Goal: Contribute content: Contribute content

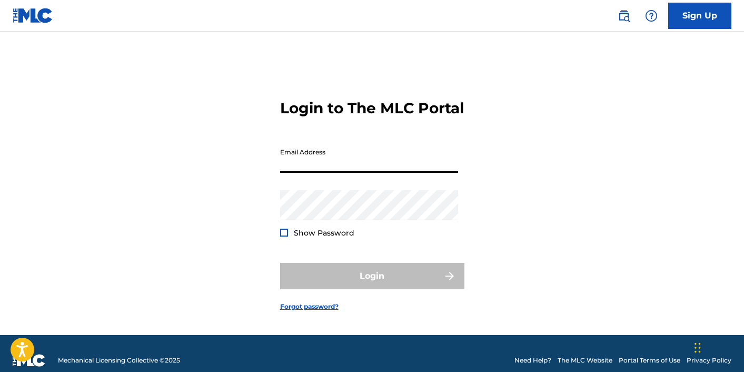
click at [378, 173] on input "Email Address" at bounding box center [369, 158] width 178 height 30
type input "[EMAIL_ADDRESS][DOMAIN_NAME]"
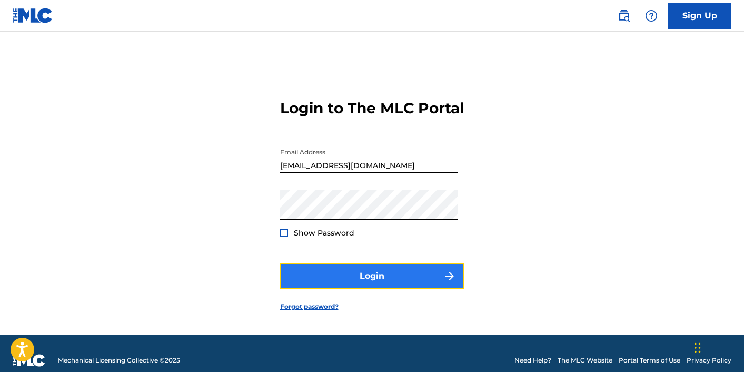
click at [392, 281] on button "Login" at bounding box center [372, 276] width 184 height 26
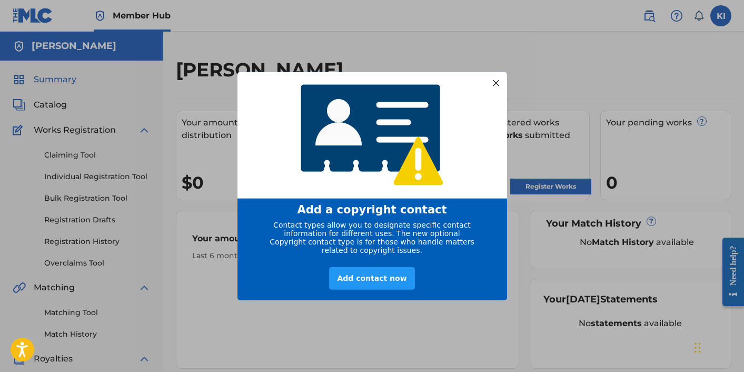
click at [497, 81] on div at bounding box center [495, 83] width 14 height 14
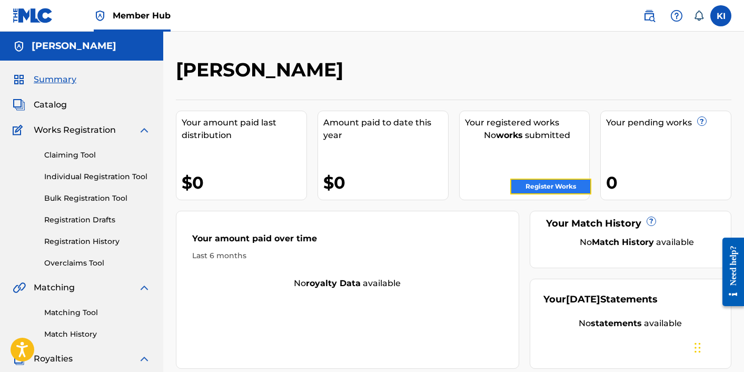
click at [553, 187] on link "Register Works" at bounding box center [550, 186] width 81 height 16
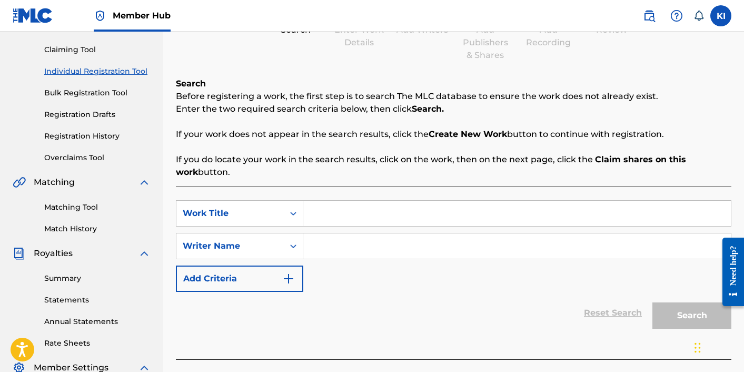
scroll to position [127, 0]
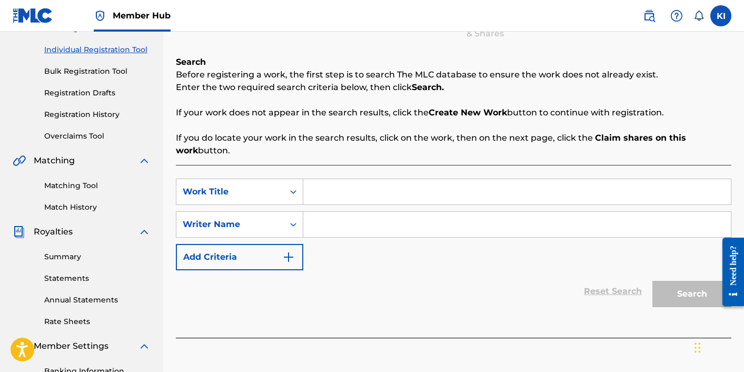
click at [364, 202] on input "Search Form" at bounding box center [516, 191] width 427 height 25
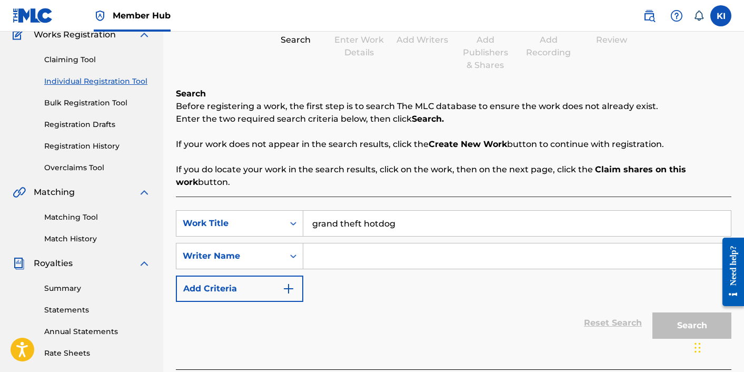
scroll to position [64, 0]
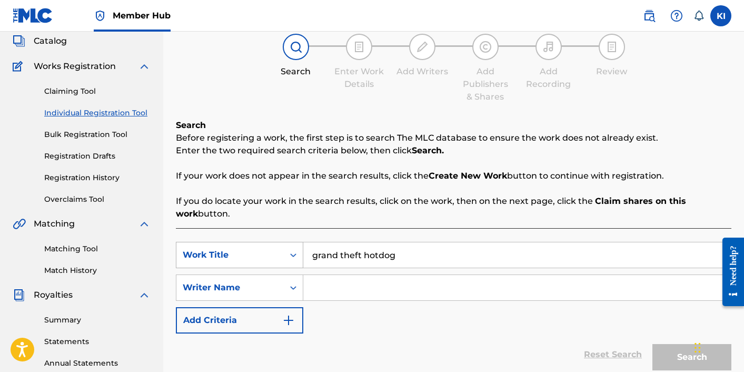
drag, startPoint x: 403, startPoint y: 253, endPoint x: 253, endPoint y: 251, distance: 150.6
click at [253, 251] on div "SearchWithCriteria55611d3d-21ed-45b8-925f-b38a2a9ca5c8 Work Title grand theft h…" at bounding box center [453, 255] width 555 height 26
type input "grand theft hotdog"
click at [283, 256] on div "Work Title" at bounding box center [229, 255] width 107 height 20
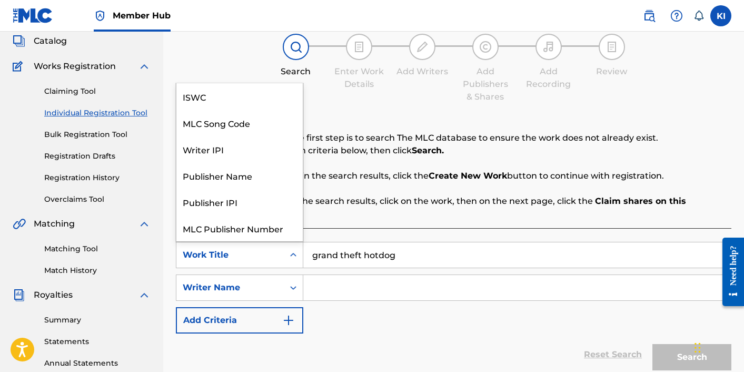
scroll to position [26, 0]
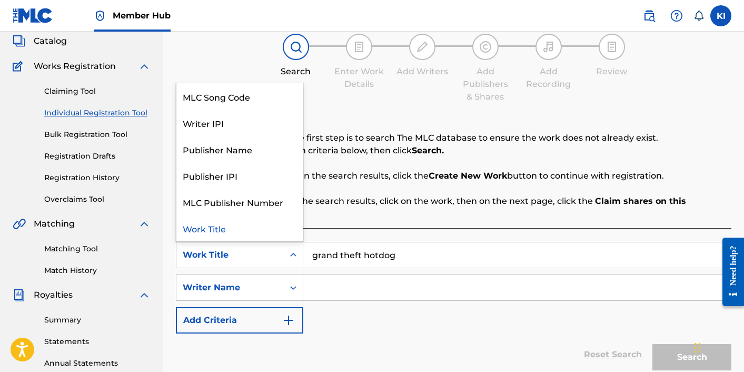
click at [413, 256] on input "grand theft hotdog" at bounding box center [516, 254] width 427 height 25
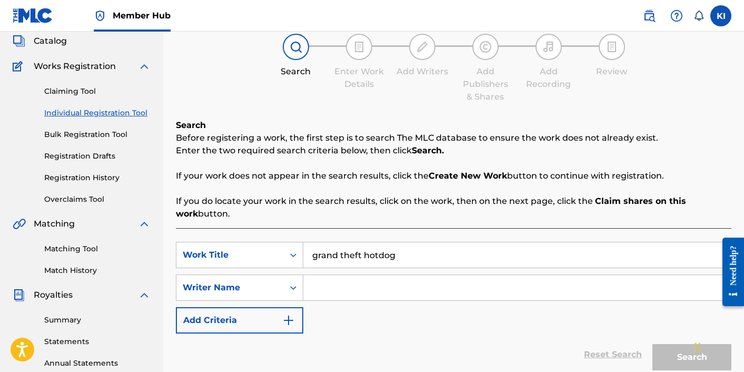
drag, startPoint x: 401, startPoint y: 257, endPoint x: 304, endPoint y: 255, distance: 96.3
click at [305, 255] on input "grand theft hotdog" at bounding box center [516, 254] width 427 height 25
click at [296, 252] on icon "Search Form" at bounding box center [293, 255] width 11 height 11
click at [362, 103] on div "Register Work Search Enter Work Details Add Writers Add Publishers & Shares Add…" at bounding box center [453, 202] width 555 height 417
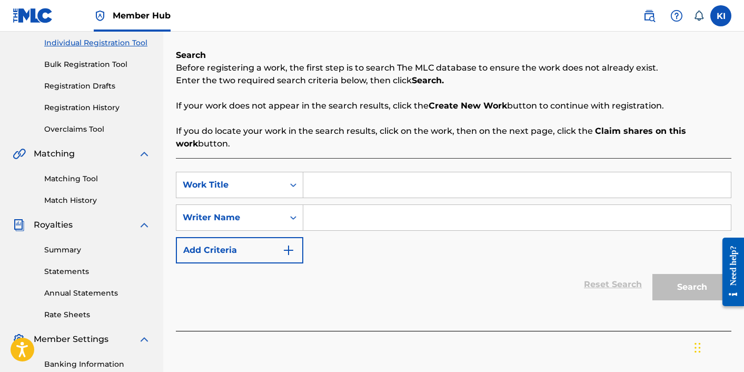
scroll to position [172, 0]
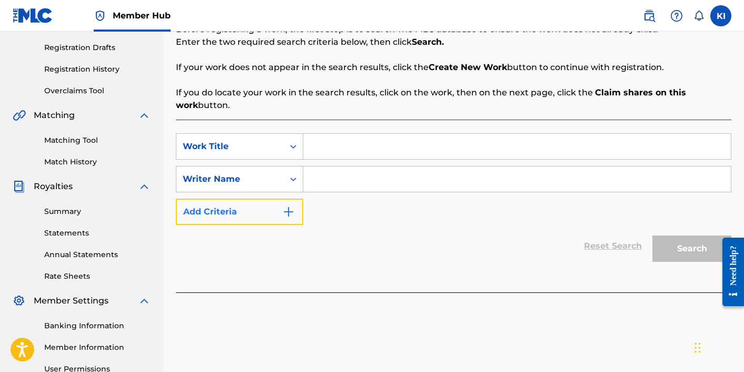
click at [292, 215] on img "Search Form" at bounding box center [288, 211] width 13 height 13
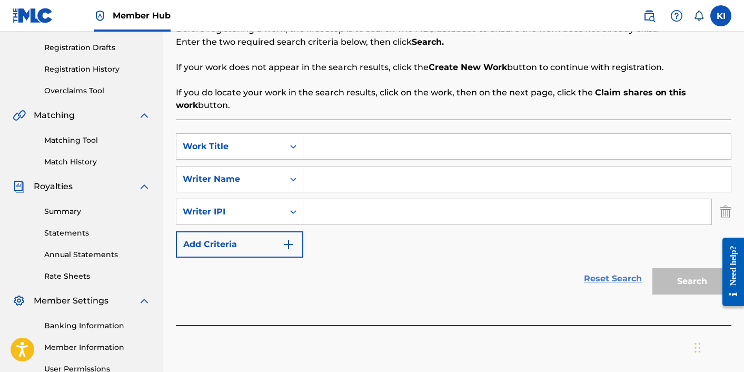
click at [605, 276] on link "Reset Search" at bounding box center [612, 278] width 68 height 23
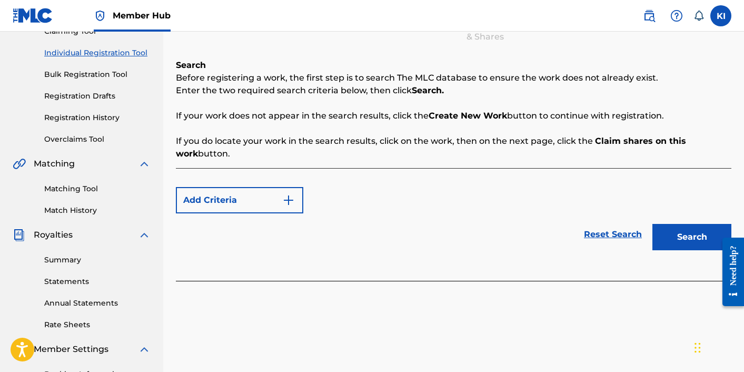
scroll to position [111, 0]
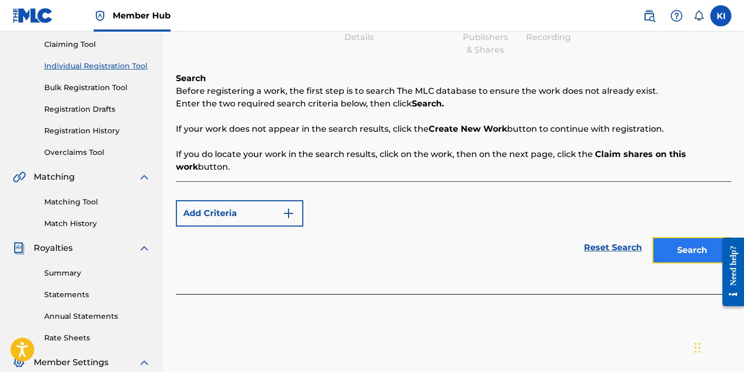
click at [673, 255] on button "Search" at bounding box center [691, 250] width 79 height 26
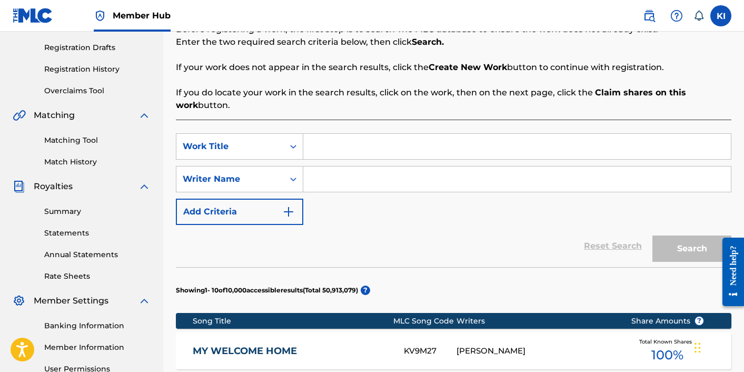
scroll to position [137, 0]
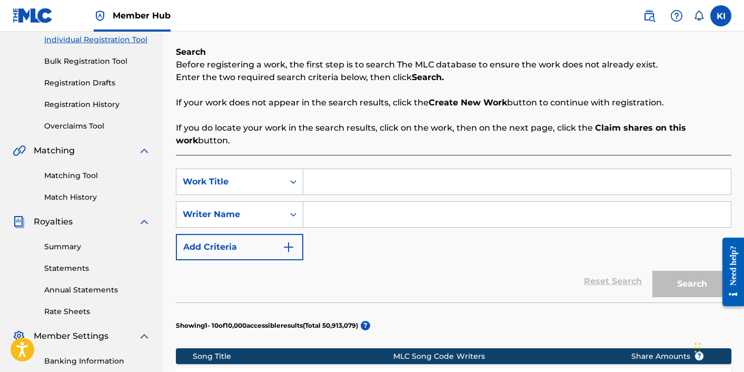
click at [333, 182] on input "Search Form" at bounding box center [516, 181] width 427 height 25
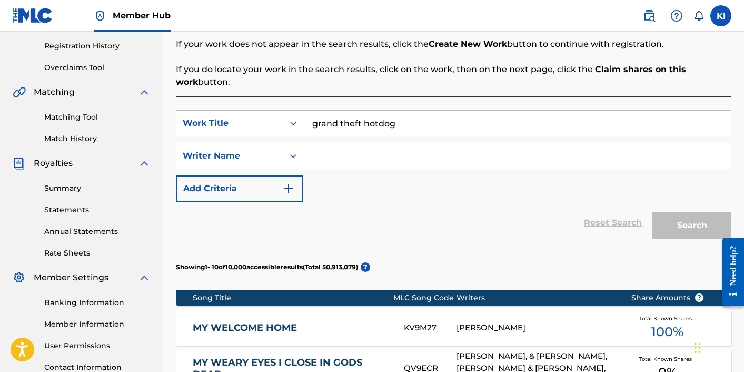
scroll to position [279, 0]
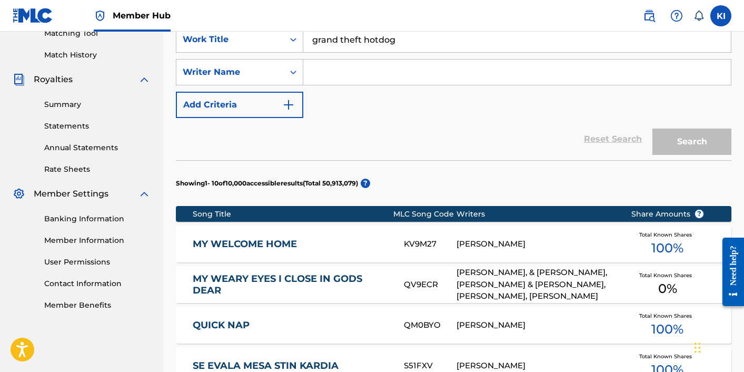
type input "grand theft hotdog"
click at [552, 122] on div "Reset Search Search" at bounding box center [453, 139] width 555 height 42
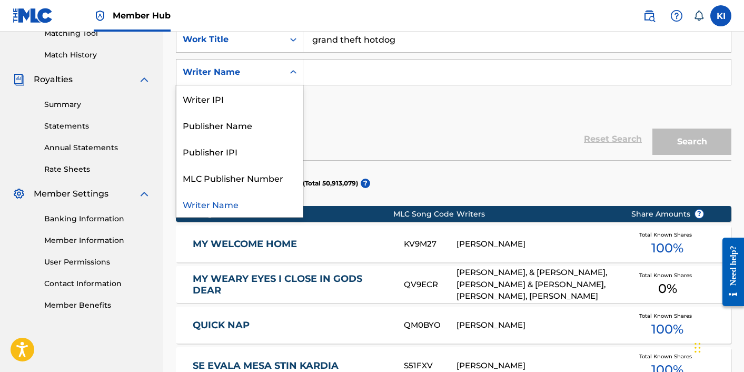
click at [291, 68] on icon "Search Form" at bounding box center [293, 72] width 11 height 11
click at [349, 122] on div "Reset Search Search" at bounding box center [453, 139] width 555 height 42
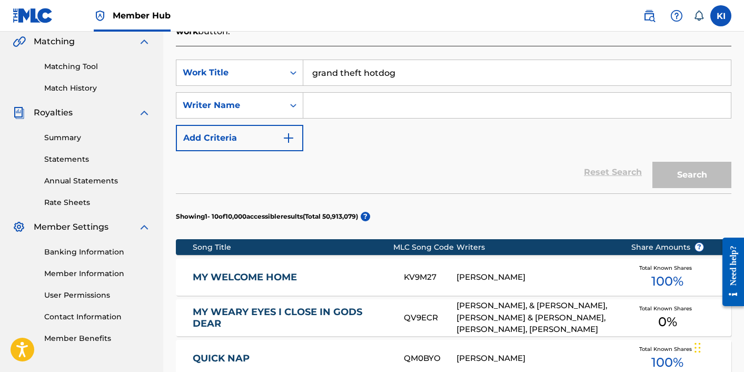
scroll to position [209, 0]
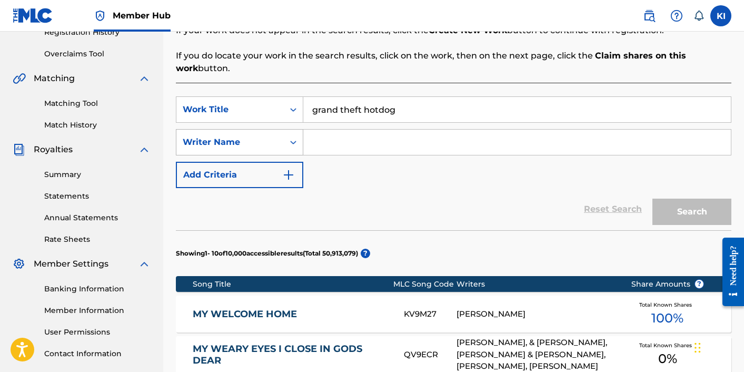
click at [287, 129] on div "Search Form" at bounding box center [293, 141] width 19 height 25
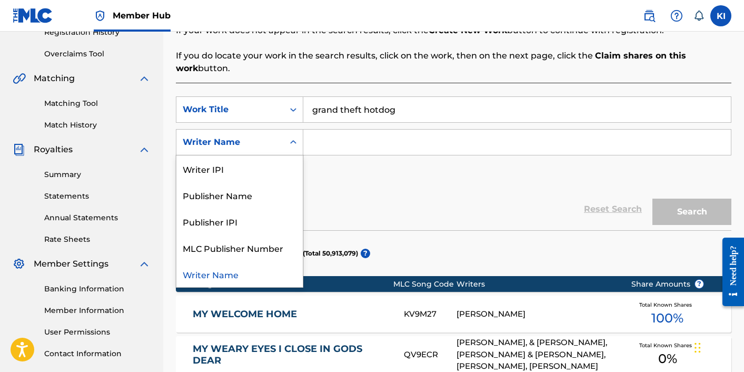
click at [354, 172] on div "SearchWithCriteria55611d3d-21ed-45b8-925f-b38a2a9ca5c8 Work Title grand theft h…" at bounding box center [453, 142] width 555 height 92
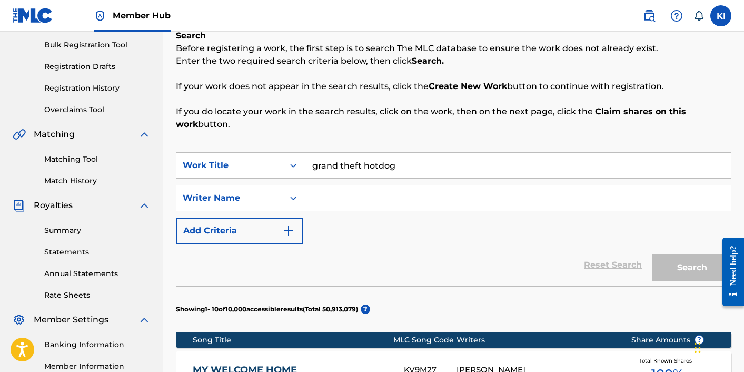
scroll to position [167, 0]
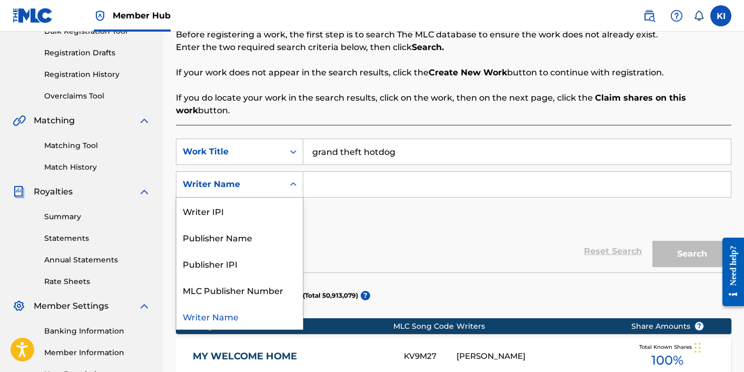
click at [281, 178] on div "Writer Name" at bounding box center [229, 184] width 107 height 20
click at [263, 234] on div "Publisher Name" at bounding box center [239, 237] width 126 height 26
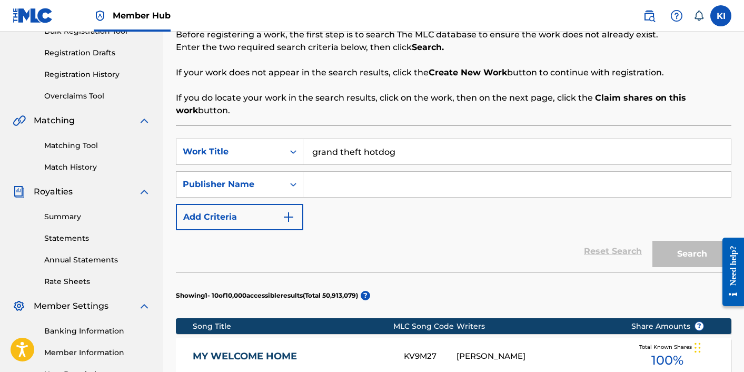
click at [333, 191] on input "Search Form" at bounding box center [516, 184] width 427 height 25
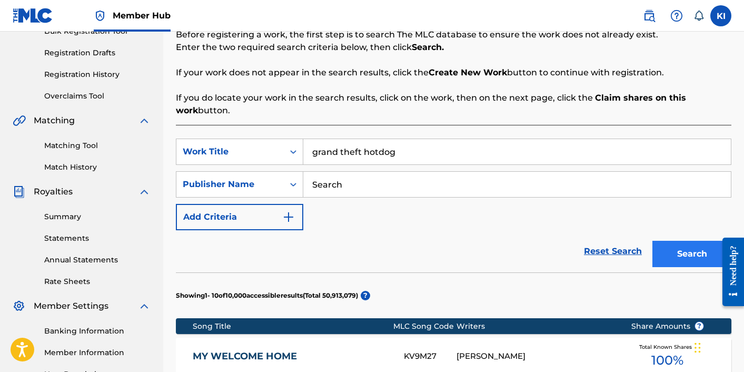
type input "Search"
click at [671, 250] on button "Search" at bounding box center [691, 254] width 79 height 26
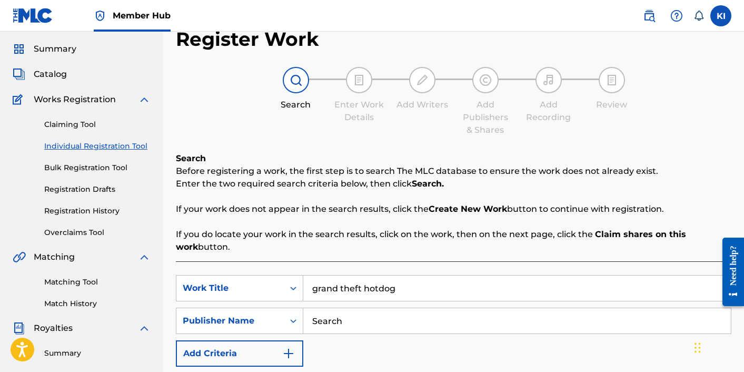
scroll to position [0, 0]
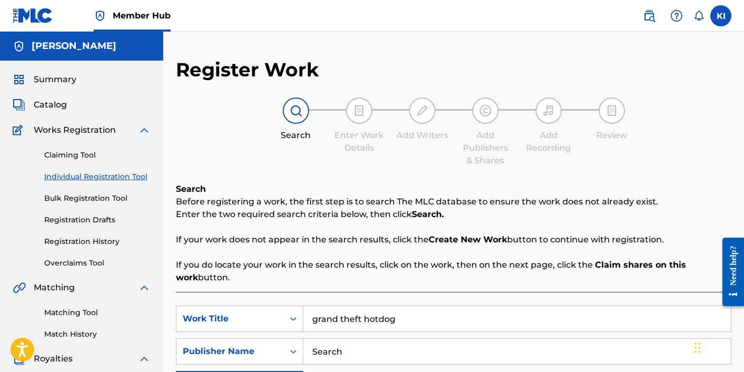
click at [351, 112] on div at bounding box center [359, 110] width 26 height 26
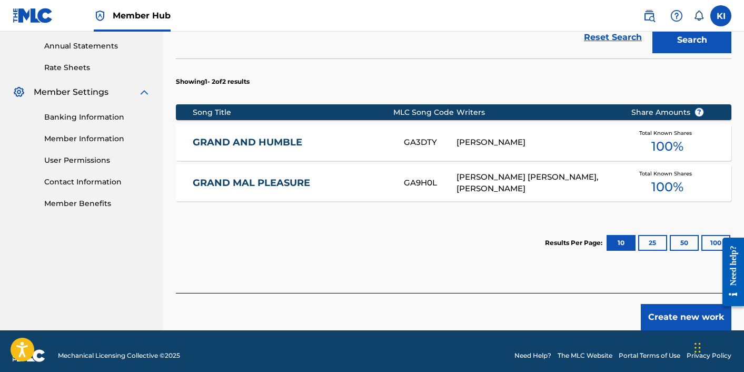
scroll to position [390, 0]
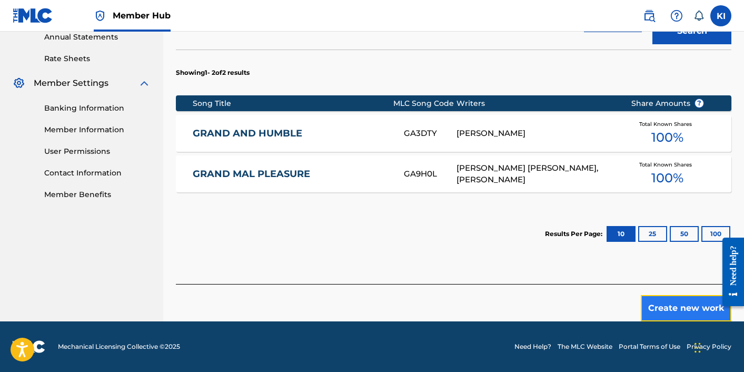
click at [691, 316] on button "Create new work" at bounding box center [686, 308] width 91 height 26
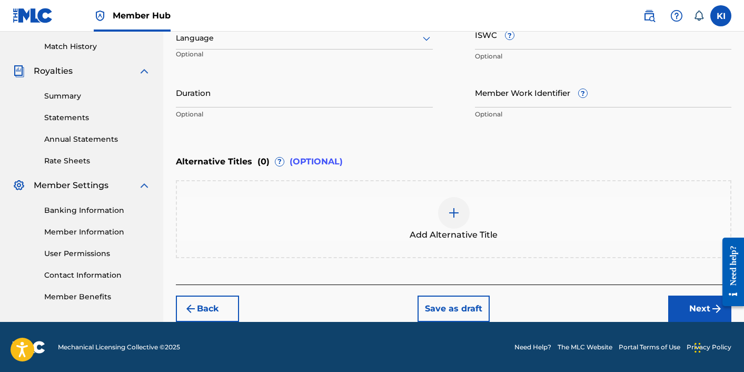
scroll to position [154, 0]
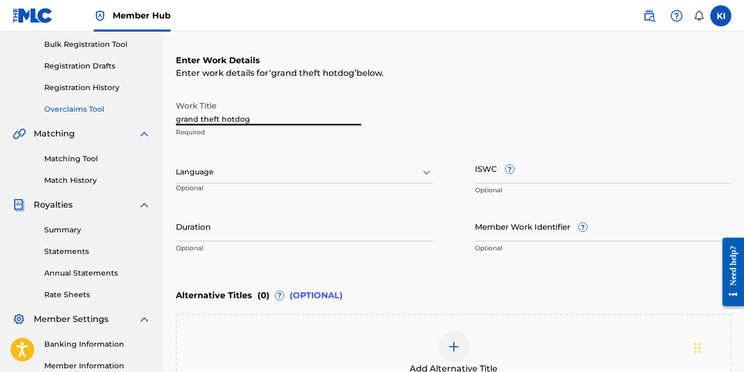
drag, startPoint x: 264, startPoint y: 122, endPoint x: 134, endPoint y: 104, distance: 130.7
click at [134, 104] on main "Kory Iwahashi Summary Catalog Works Registration Claiming Tool Individual Regis…" at bounding box center [372, 166] width 744 height 577
type input "Grand Theft HotDog"
click at [321, 169] on div at bounding box center [304, 171] width 257 height 13
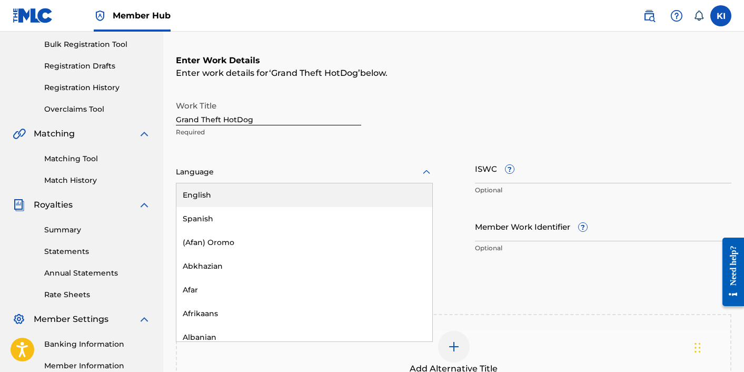
click at [311, 190] on div "English" at bounding box center [304, 195] width 256 height 24
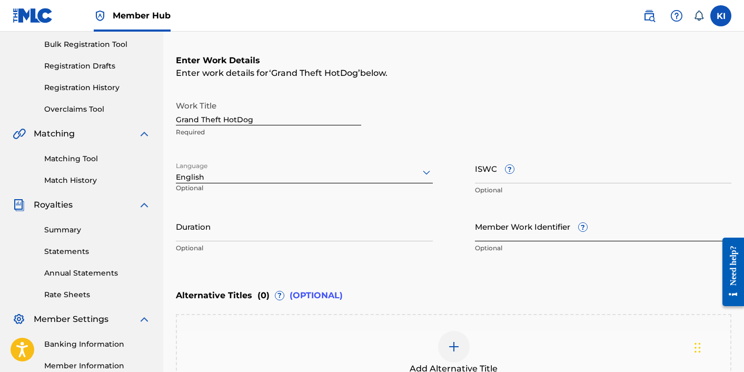
click at [527, 232] on input "Member Work Identifier ?" at bounding box center [603, 226] width 257 height 30
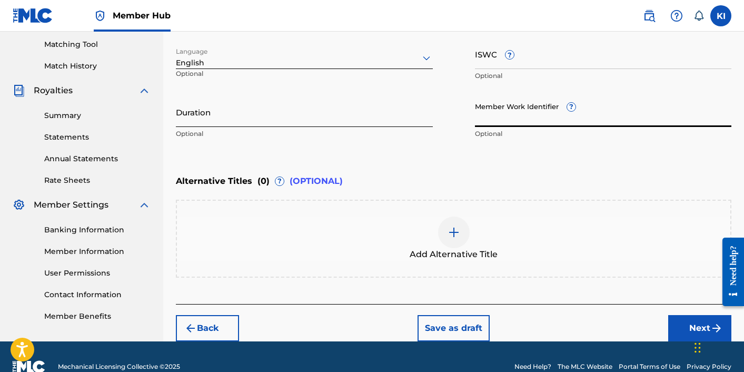
scroll to position [287, 0]
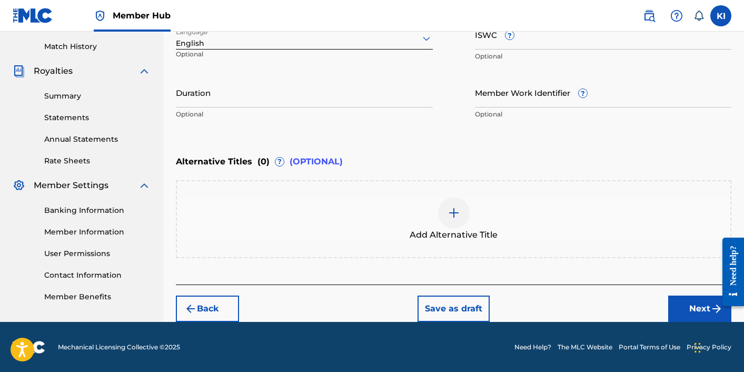
click at [665, 296] on div "Back Save as draft Next" at bounding box center [453, 302] width 555 height 37
click at [682, 302] on button "Next" at bounding box center [699, 308] width 63 height 26
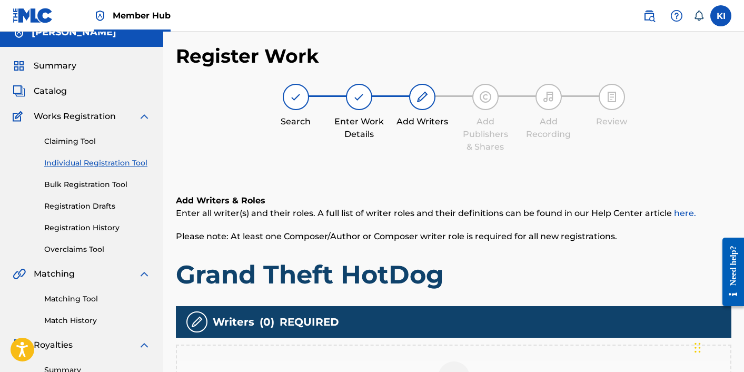
scroll to position [207, 0]
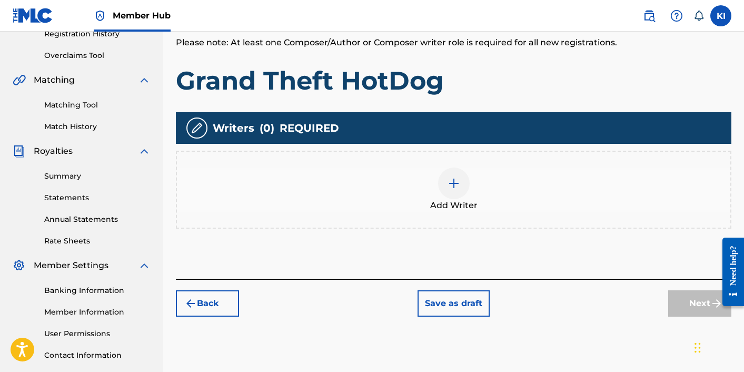
click at [453, 181] on img at bounding box center [453, 183] width 13 height 13
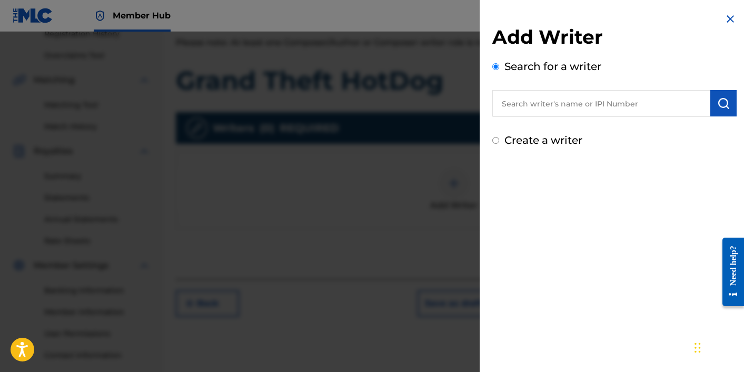
click at [586, 101] on input "text" at bounding box center [601, 103] width 218 height 26
type input "[PERSON_NAME]"
click at [725, 99] on img "submit" at bounding box center [723, 103] width 13 height 13
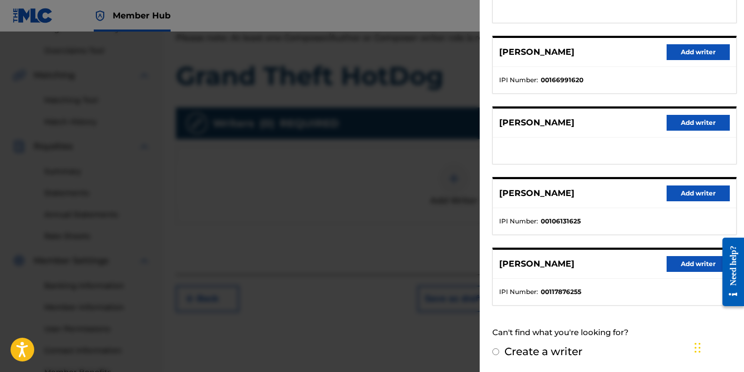
scroll to position [281, 0]
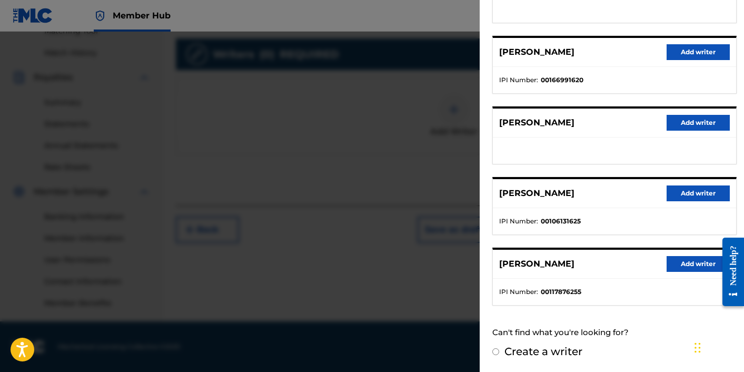
click at [493, 355] on div "Create a writer" at bounding box center [614, 351] width 244 height 16
click at [494, 350] on input "Create a writer" at bounding box center [495, 351] width 7 height 7
radio input "false"
radio input "true"
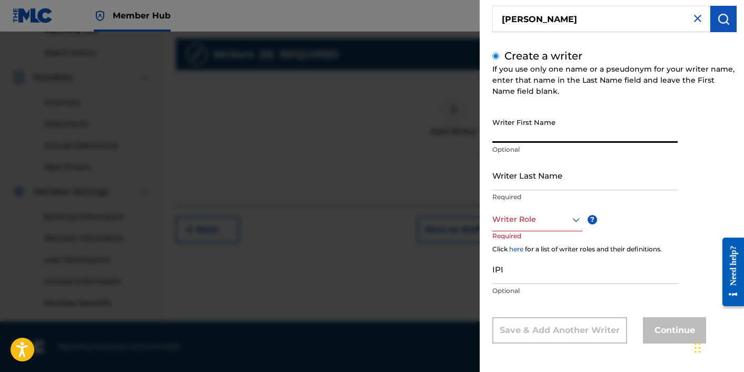
click at [576, 138] on input "Writer First Name" at bounding box center [584, 128] width 185 height 30
type input "[PERSON_NAME]"
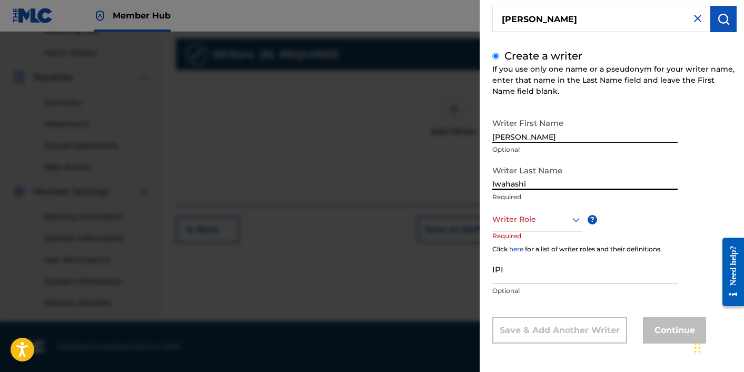
type input "Iwahashi"
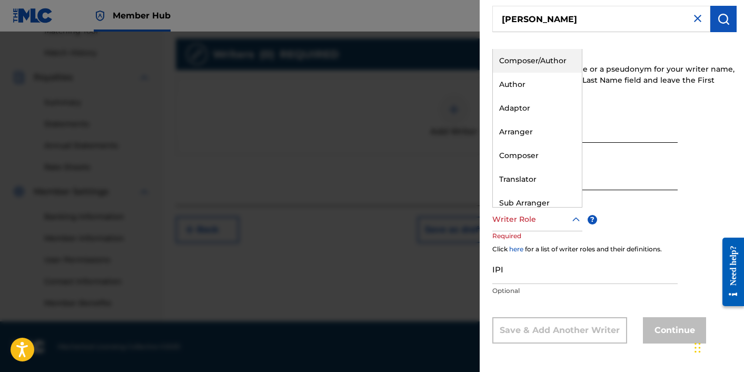
click at [570, 221] on icon at bounding box center [576, 219] width 13 height 13
click at [541, 69] on div "Composer/Author" at bounding box center [537, 61] width 89 height 24
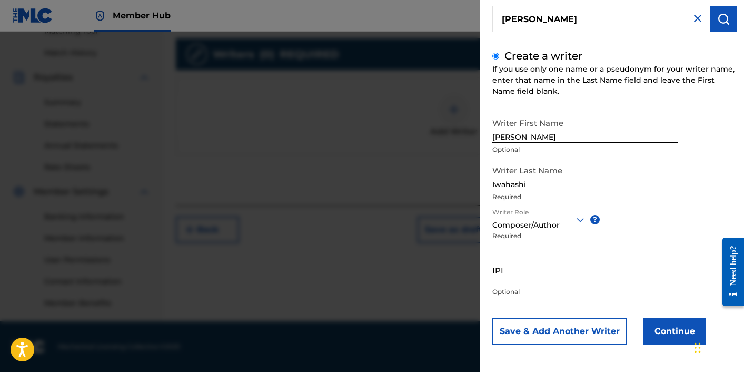
scroll to position [85, 0]
click at [534, 269] on input "IPI" at bounding box center [584, 269] width 185 height 30
paste input "1308927635"
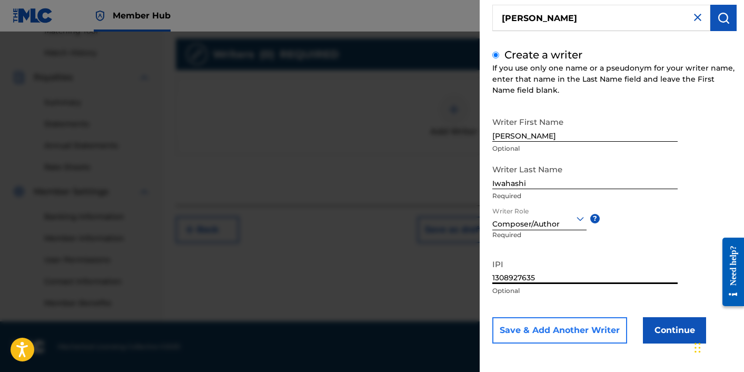
type input "1308927635"
click at [578, 326] on button "Save & Add Another Writer" at bounding box center [559, 330] width 135 height 26
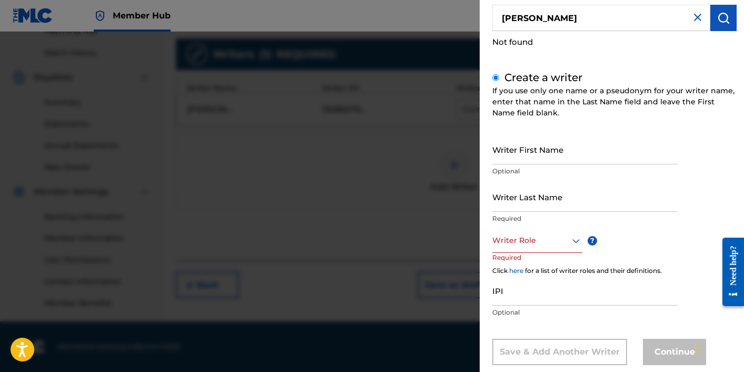
scroll to position [106, 0]
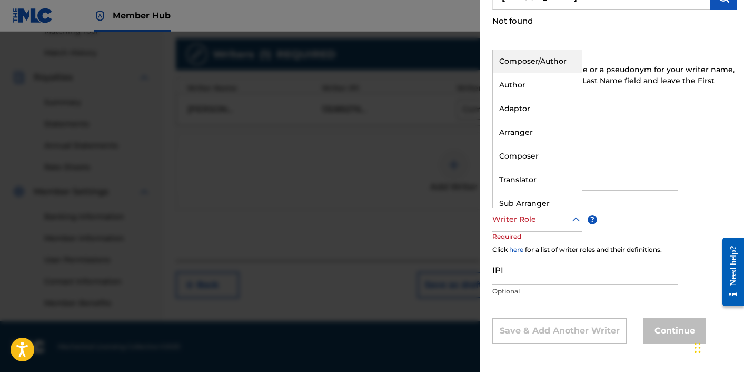
click at [570, 222] on icon at bounding box center [576, 219] width 13 height 13
click at [535, 63] on div "Composer/Author" at bounding box center [537, 61] width 89 height 24
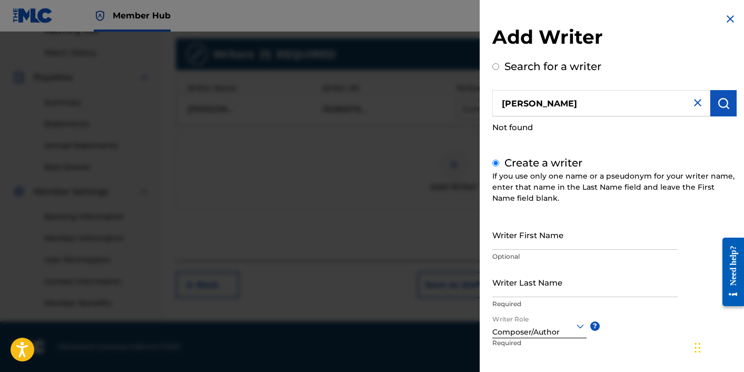
scroll to position [107, 0]
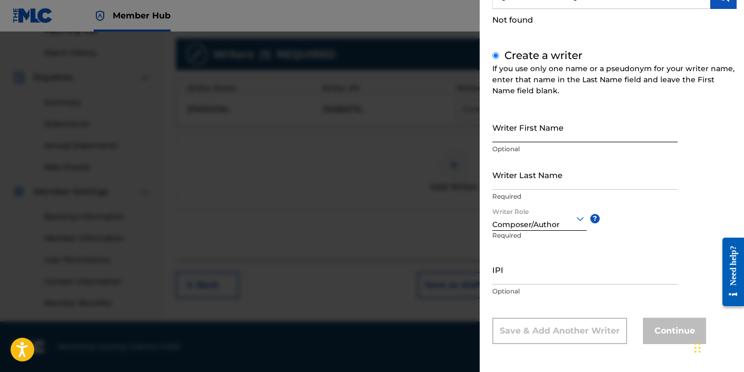
click at [572, 132] on input "Writer First Name" at bounding box center [584, 127] width 185 height 30
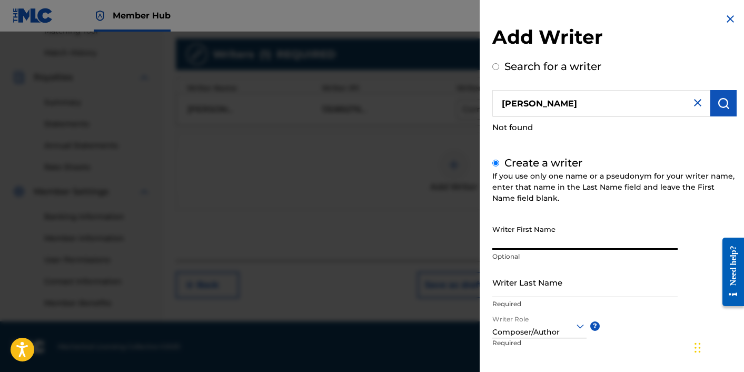
click at [725, 19] on img at bounding box center [730, 19] width 13 height 13
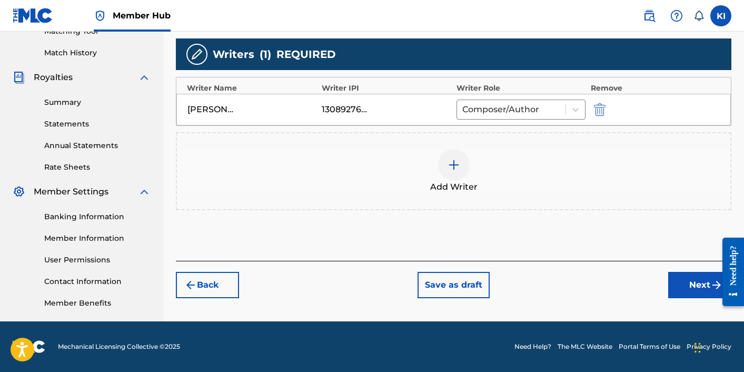
click at [457, 175] on div at bounding box center [454, 165] width 32 height 32
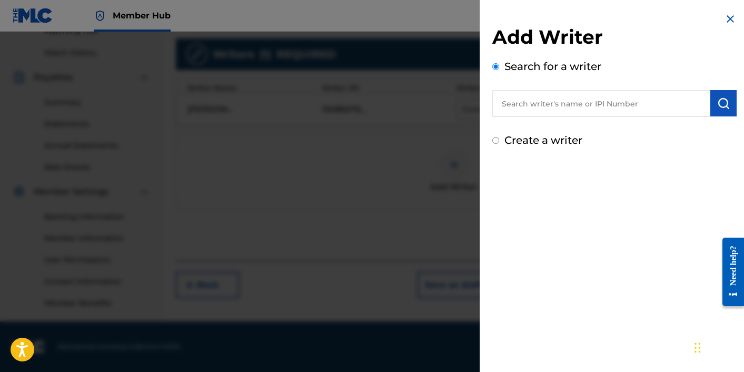
click at [518, 103] on input "text" at bounding box center [601, 103] width 218 height 26
type input "ryan patrick bunyan"
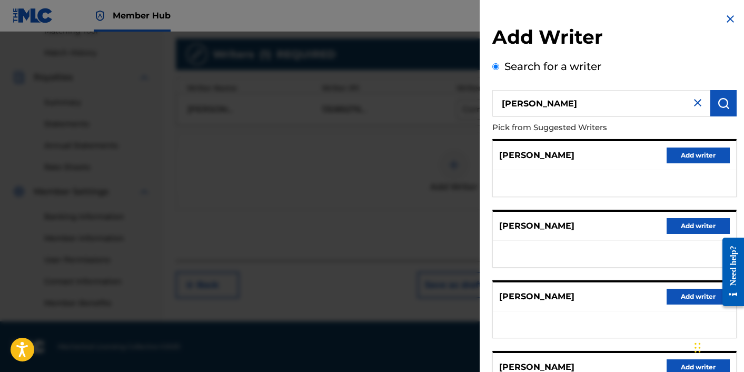
scroll to position [174, 0]
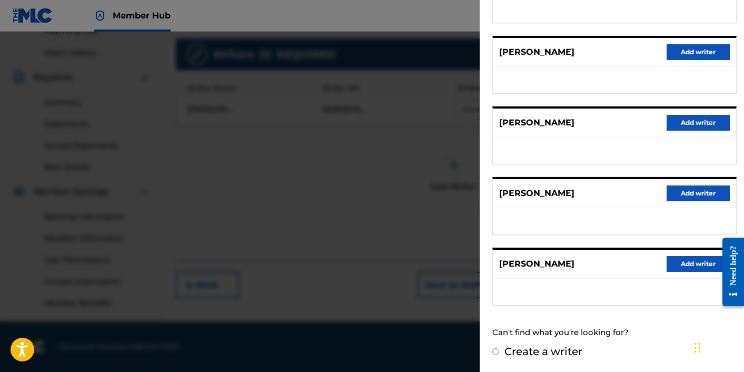
click at [495, 348] on input "Create a writer" at bounding box center [495, 351] width 7 height 7
radio input "false"
radio input "true"
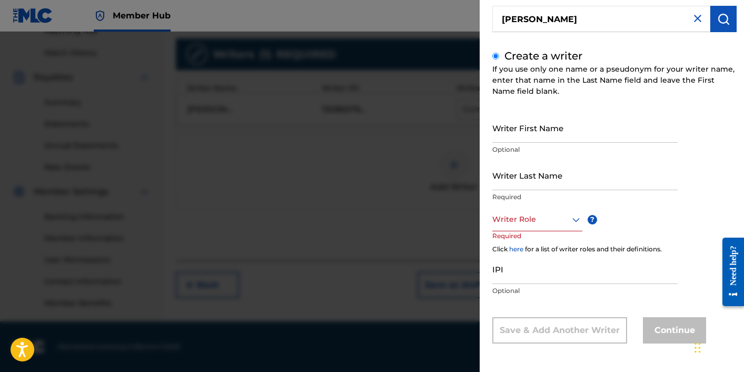
scroll to position [84, 0]
click at [556, 135] on input "Writer First Name" at bounding box center [584, 128] width 185 height 30
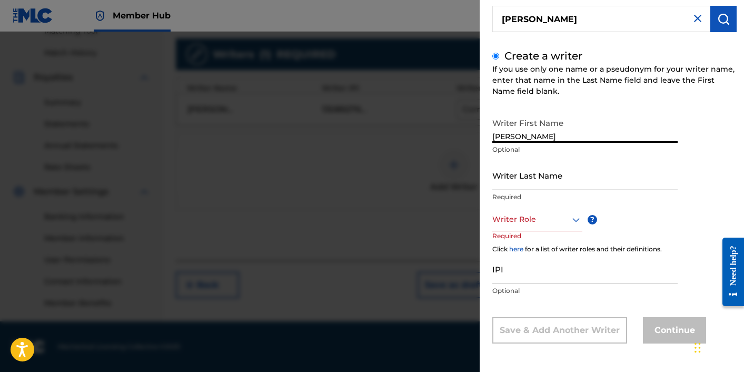
type input "Ryan"
click at [553, 186] on input "Writer Last Name" at bounding box center [584, 175] width 185 height 30
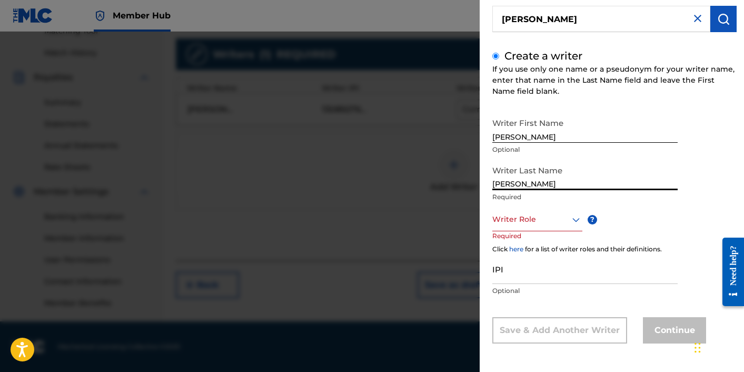
type input "Bunyan"
click at [550, 218] on div at bounding box center [537, 219] width 90 height 13
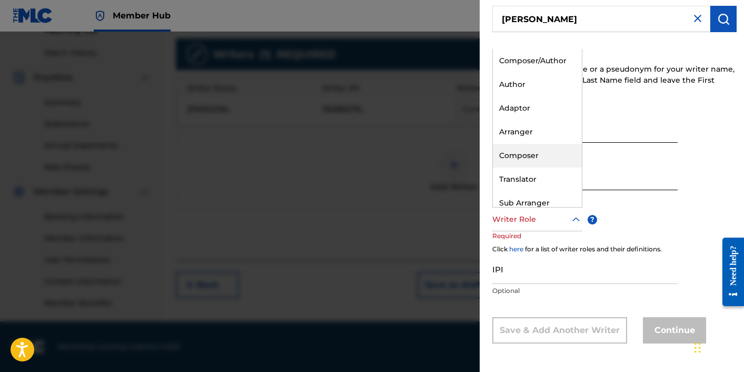
click at [521, 153] on div "Composer" at bounding box center [537, 156] width 89 height 24
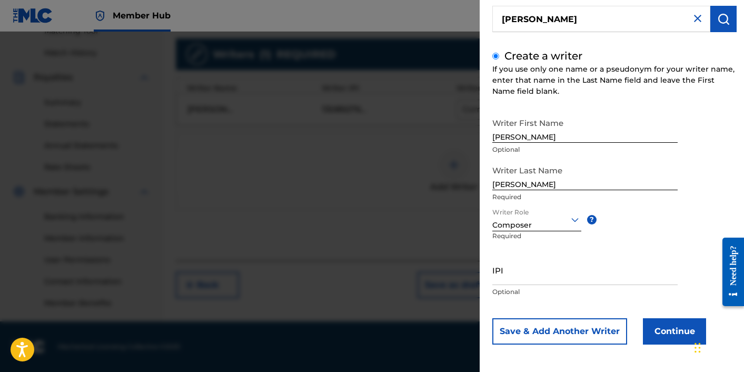
scroll to position [85, 0]
click at [540, 272] on input "IPI" at bounding box center [584, 269] width 185 height 30
paste input "1313300616"
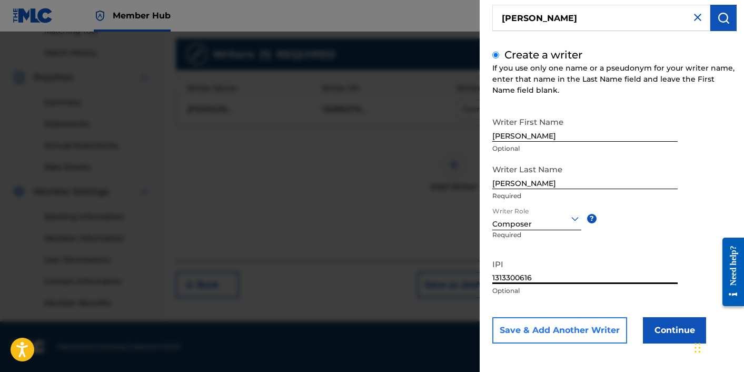
type input "1313300616"
click at [583, 321] on button "Save & Add Another Writer" at bounding box center [559, 330] width 135 height 26
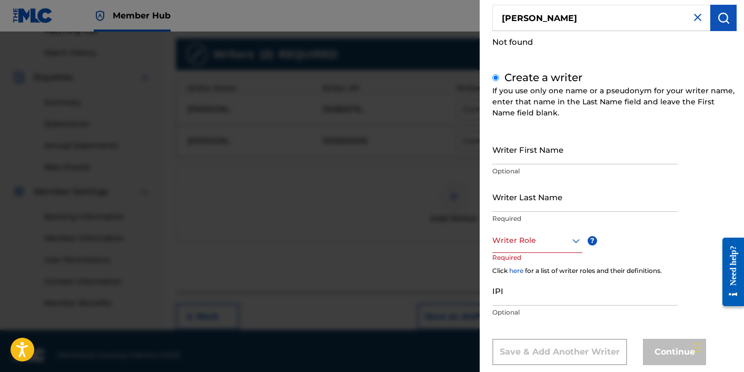
click at [537, 165] on div "Writer First Name Optional" at bounding box center [584, 157] width 185 height 47
click at [537, 155] on input "Writer First Name" at bounding box center [584, 149] width 185 height 30
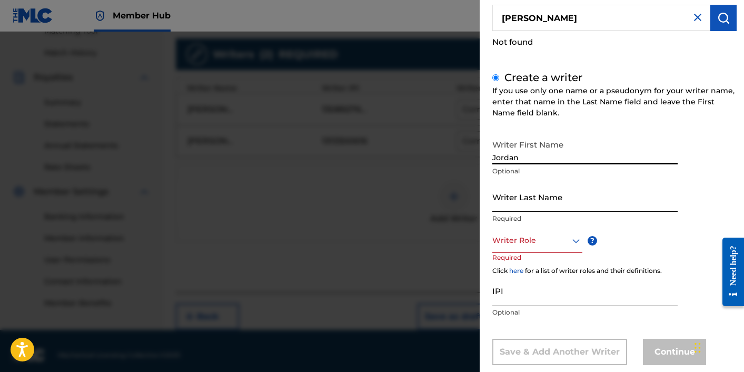
type input "Jordan"
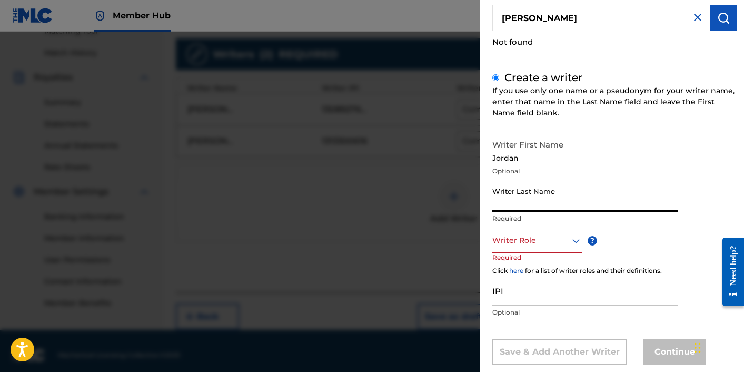
click at [552, 198] on input "Writer Last Name" at bounding box center [584, 197] width 185 height 30
type input "Abell"
click at [552, 242] on div at bounding box center [537, 240] width 90 height 13
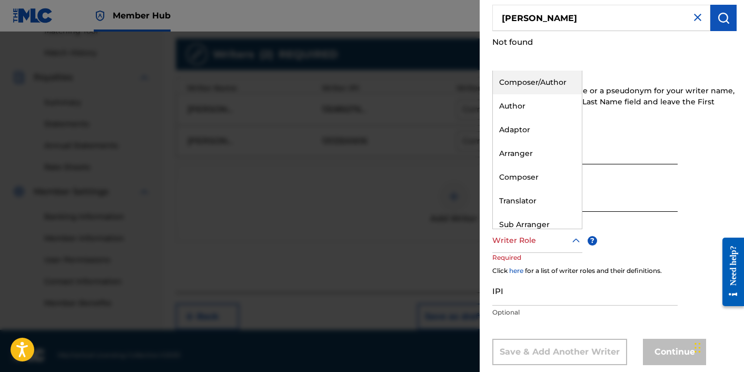
click at [512, 75] on div "Composer/Author" at bounding box center [537, 83] width 89 height 24
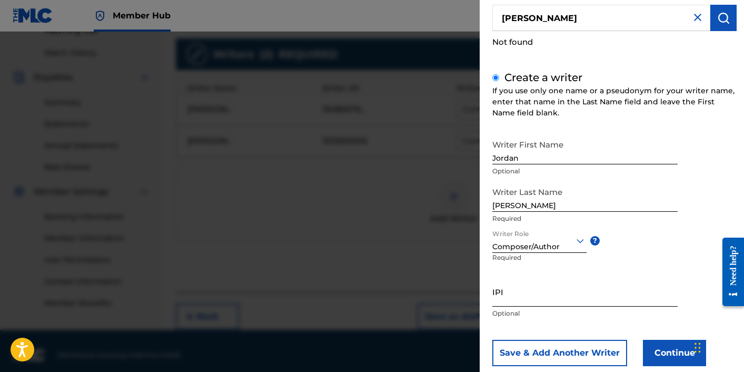
click at [524, 305] on input "IPI" at bounding box center [584, 291] width 185 height 30
paste input "1313300322"
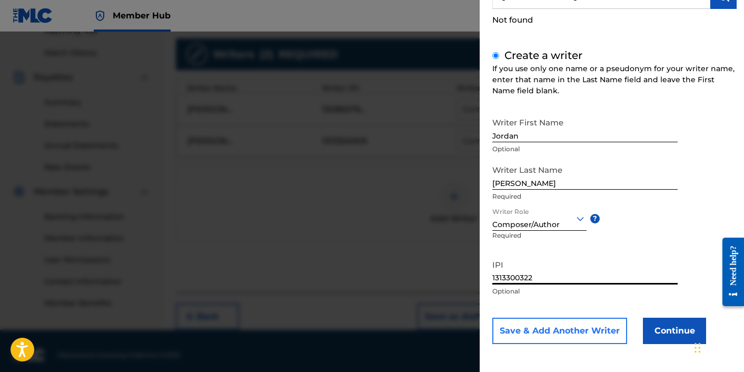
type input "1313300322"
click at [564, 325] on button "Save & Add Another Writer" at bounding box center [559, 330] width 135 height 26
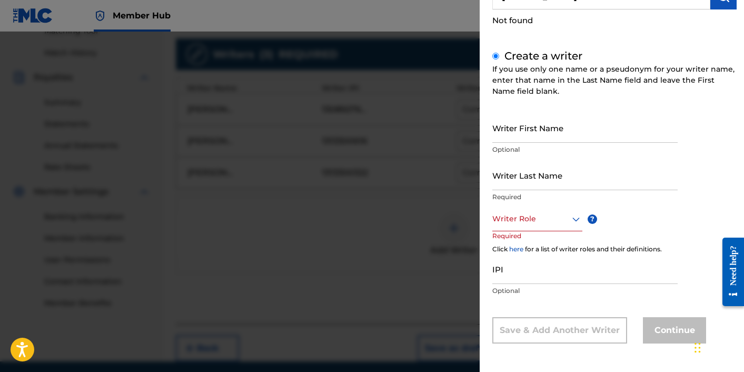
scroll to position [106, 0]
click at [547, 137] on input "Writer First Name" at bounding box center [584, 128] width 185 height 30
type input "Nico"
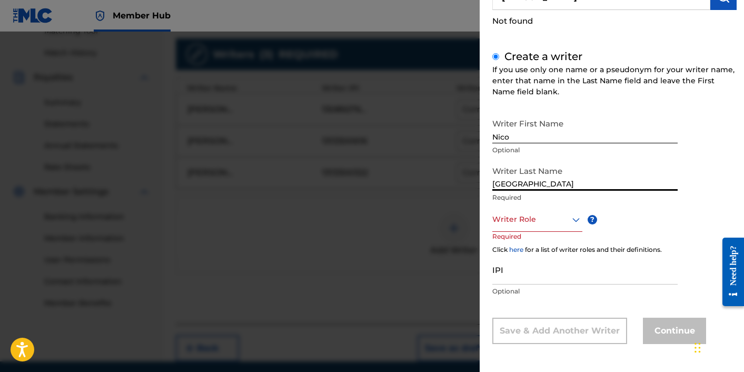
type input "Inghilterra"
click at [565, 228] on div "Writer Role" at bounding box center [537, 220] width 90 height 24
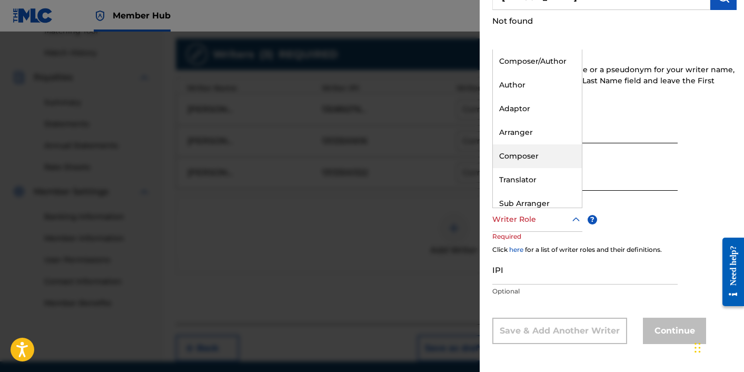
click at [534, 158] on div "Composer" at bounding box center [537, 156] width 89 height 24
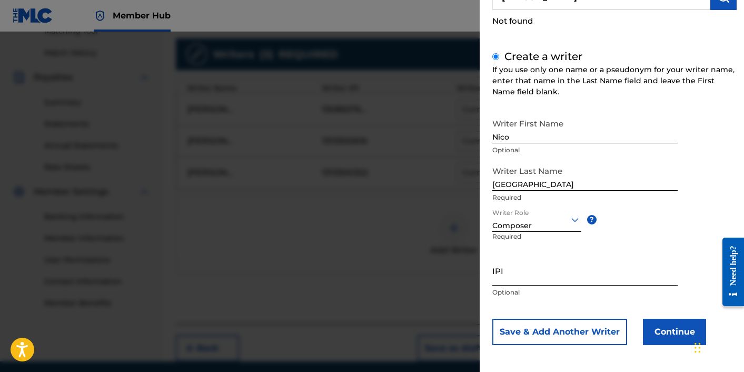
click at [530, 276] on input "IPI" at bounding box center [584, 270] width 185 height 30
paste input "1313524785"
type input "1313524785"
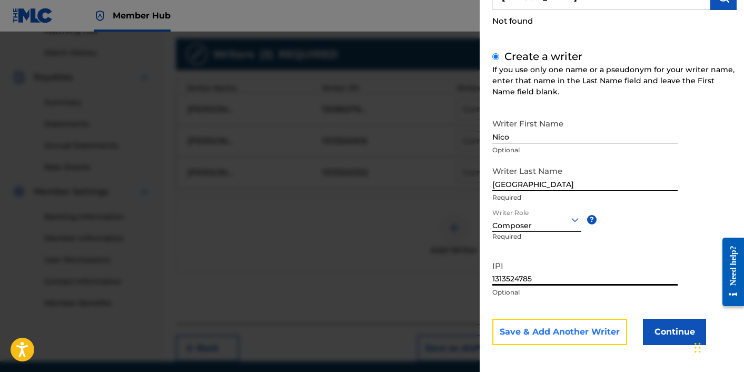
click at [592, 321] on button "Save & Add Another Writer" at bounding box center [559, 331] width 135 height 26
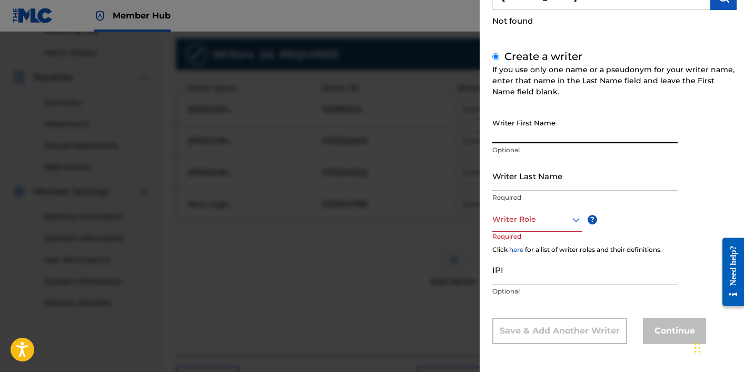
click at [546, 141] on input "Writer First Name" at bounding box center [584, 128] width 185 height 30
type input "Paul"
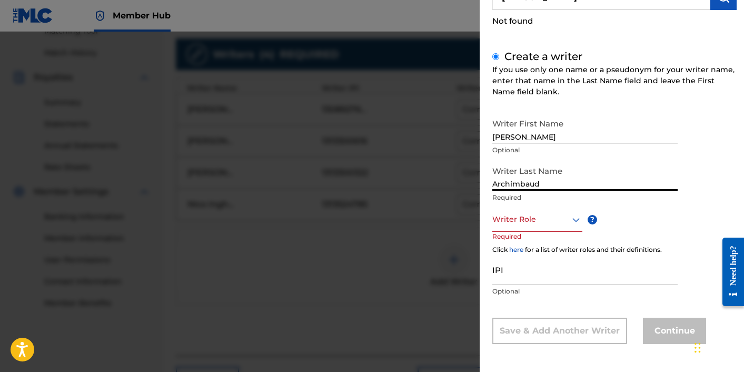
type input "Archimbaud"
click at [551, 234] on div "Writer Role ? Required" at bounding box center [547, 231] width 111 height 47
click at [550, 228] on div "Writer Role" at bounding box center [537, 220] width 90 height 24
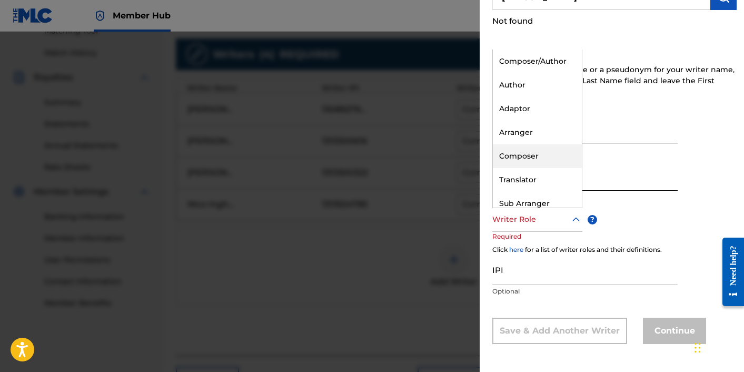
click at [534, 153] on div "Composer" at bounding box center [537, 156] width 89 height 24
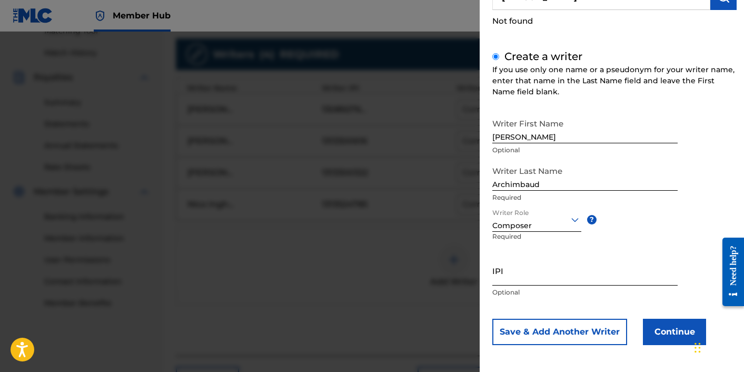
click at [556, 280] on input "IPI" at bounding box center [584, 270] width 185 height 30
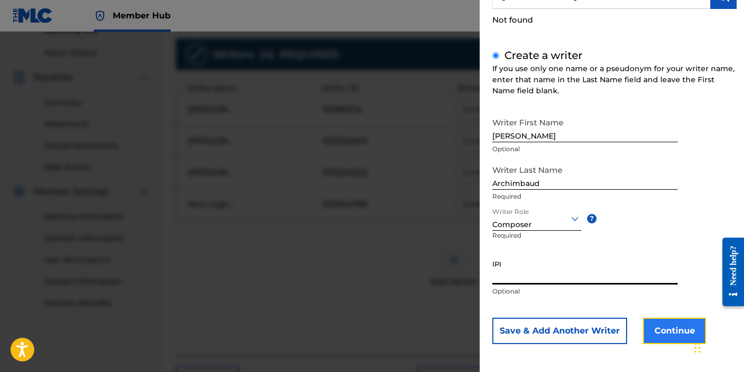
click at [665, 332] on button "Continue" at bounding box center [674, 330] width 63 height 26
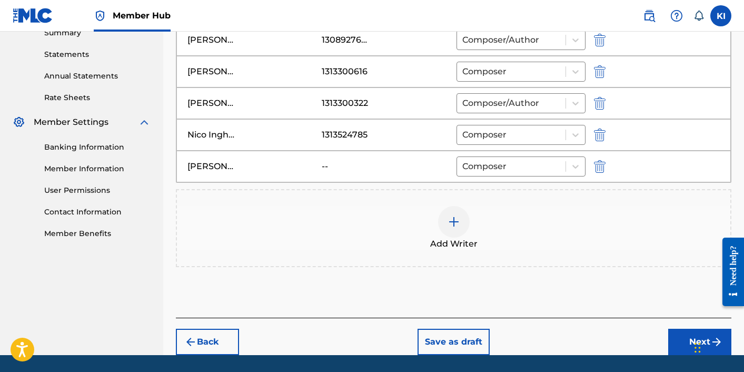
scroll to position [384, 0]
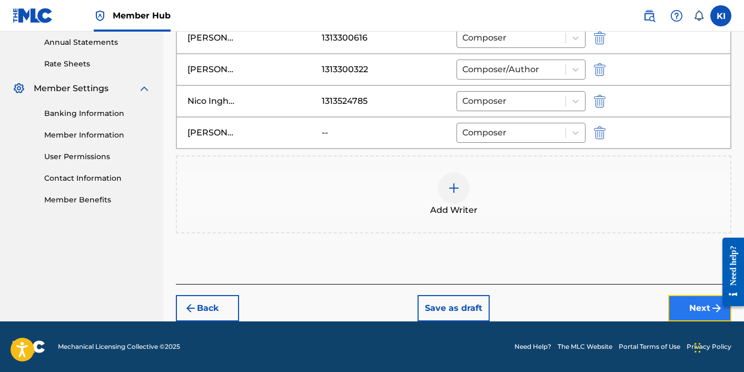
click at [690, 311] on button "Next" at bounding box center [699, 308] width 63 height 26
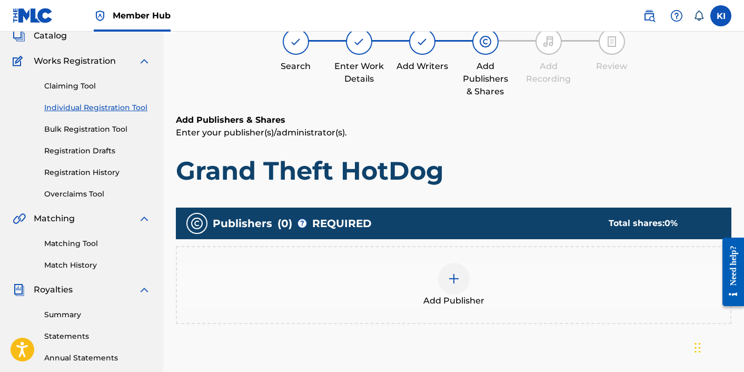
scroll to position [95, 0]
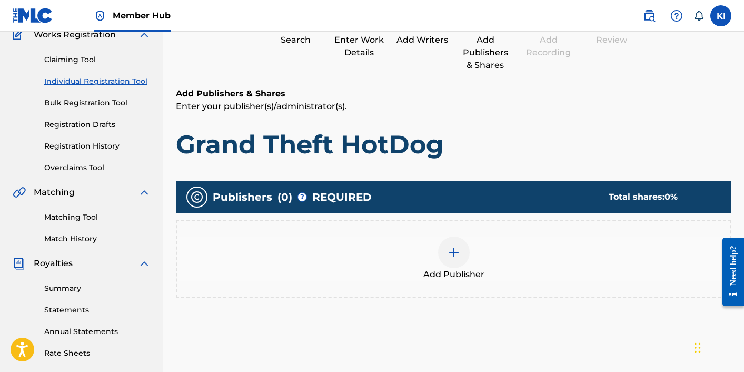
click at [446, 249] on div at bounding box center [454, 252] width 32 height 32
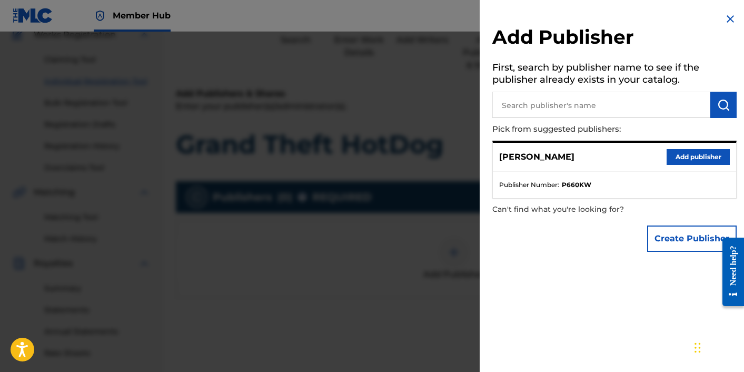
click at [590, 157] on div "Kory Iwahashi Add publisher" at bounding box center [614, 157] width 243 height 29
click at [676, 244] on button "Create Publisher" at bounding box center [691, 238] width 89 height 26
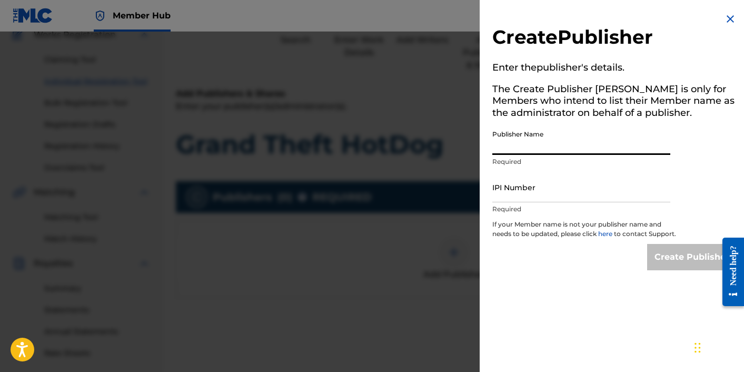
click at [599, 147] on input "Publisher Name" at bounding box center [581, 140] width 178 height 30
type input "Search For Delicious Records"
click at [580, 185] on input "IPI Number" at bounding box center [581, 187] width 178 height 30
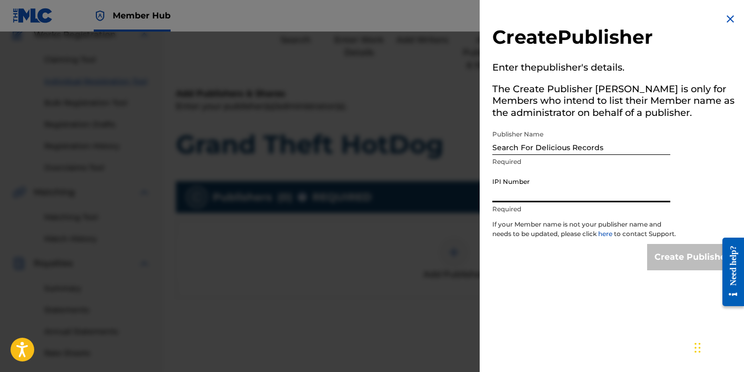
paste input "1308927537"
type input "1308927537"
click at [672, 263] on input "Create Publisher" at bounding box center [691, 257] width 89 height 26
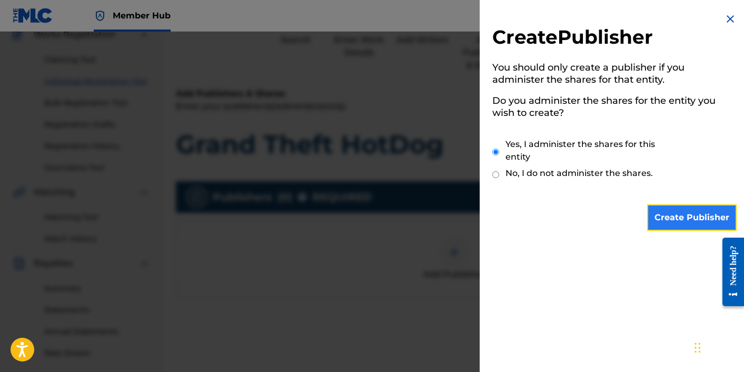
click at [679, 222] on input "Create Publisher" at bounding box center [691, 217] width 89 height 26
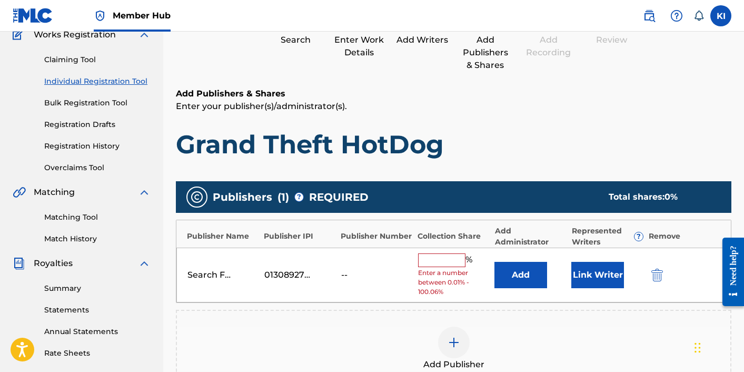
click at [450, 260] on input "text" at bounding box center [441, 260] width 47 height 14
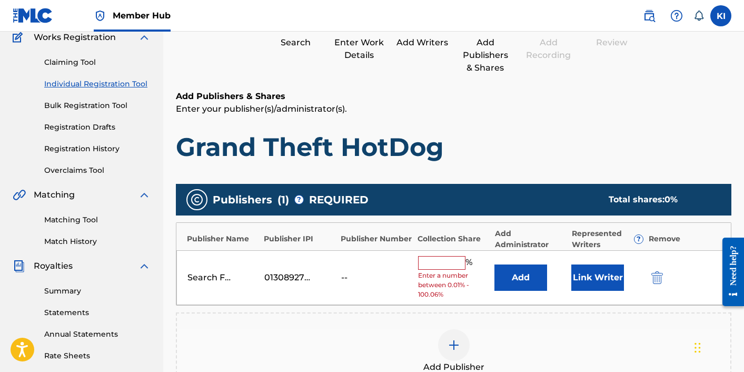
scroll to position [67, 0]
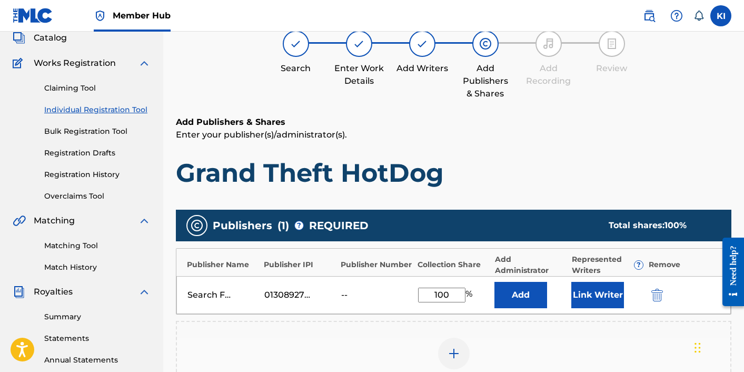
type input "100"
click at [553, 135] on p "Enter your publisher(s)/administrator(s)." at bounding box center [453, 134] width 555 height 13
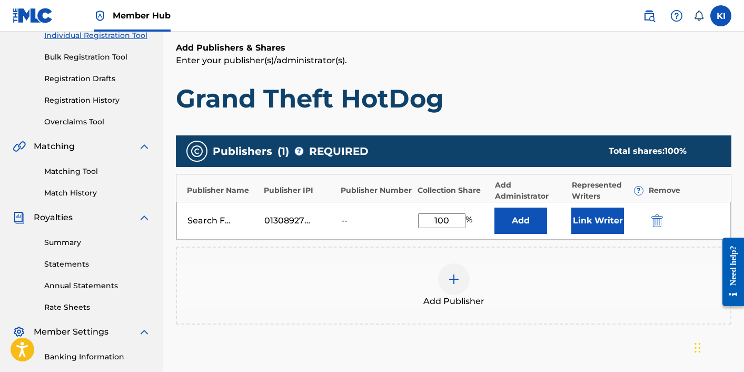
scroll to position [159, 0]
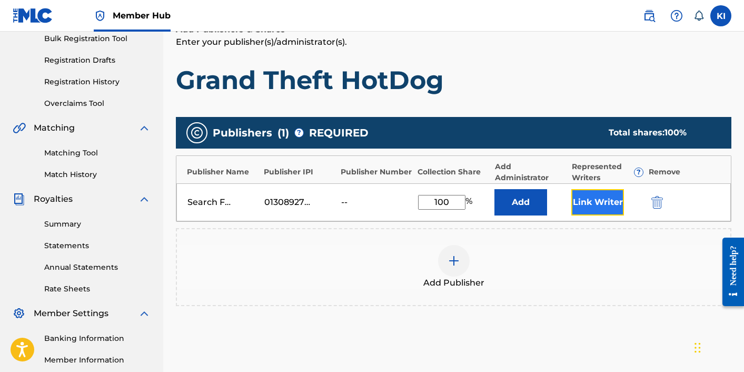
click at [598, 202] on button "Link Writer" at bounding box center [597, 202] width 53 height 26
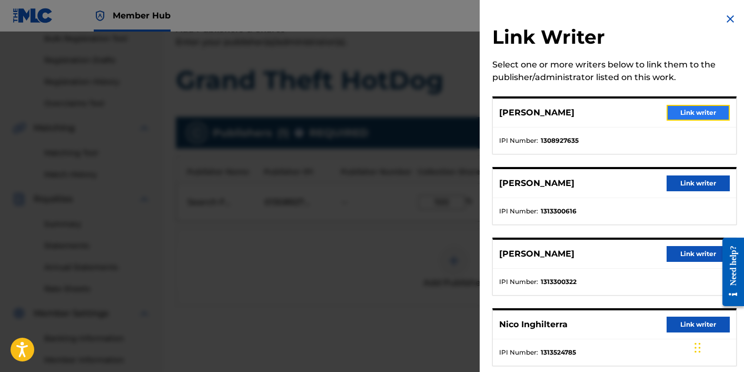
click at [674, 113] on button "Link writer" at bounding box center [697, 113] width 63 height 16
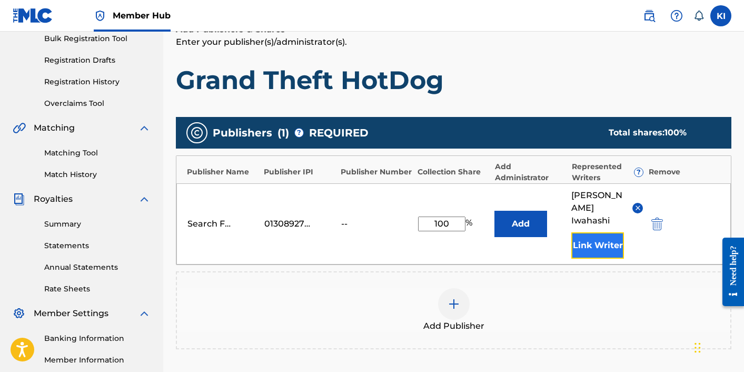
click at [602, 235] on button "Link Writer" at bounding box center [597, 245] width 53 height 26
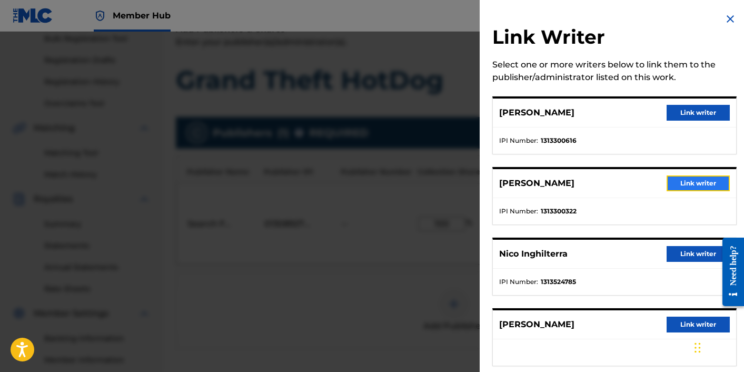
click at [683, 179] on button "Link writer" at bounding box center [697, 183] width 63 height 16
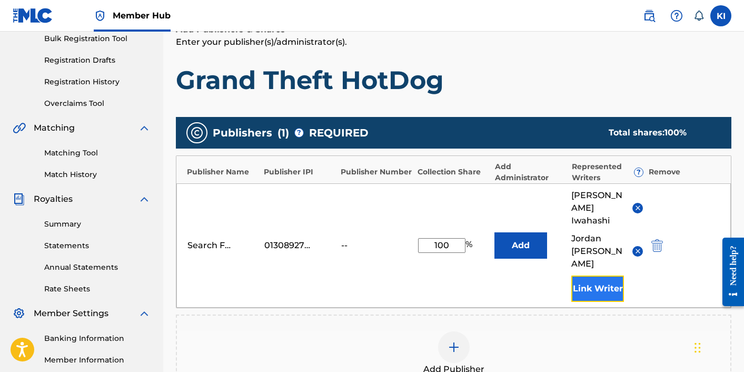
click at [612, 275] on button "Link Writer" at bounding box center [597, 288] width 53 height 26
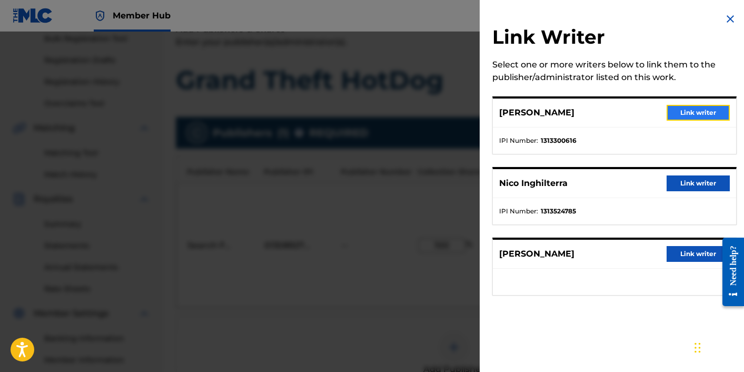
click at [681, 111] on button "Link writer" at bounding box center [697, 113] width 63 height 16
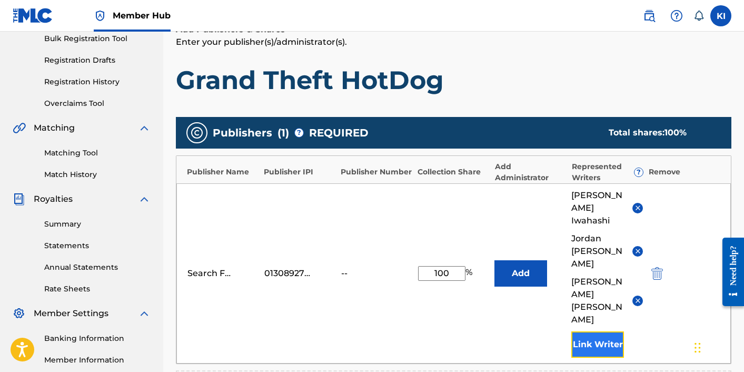
click at [608, 331] on button "Link Writer" at bounding box center [597, 344] width 53 height 26
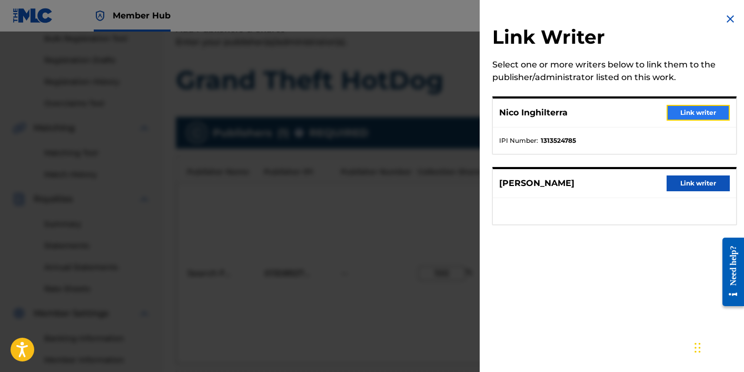
click at [671, 117] on button "Link writer" at bounding box center [697, 113] width 63 height 16
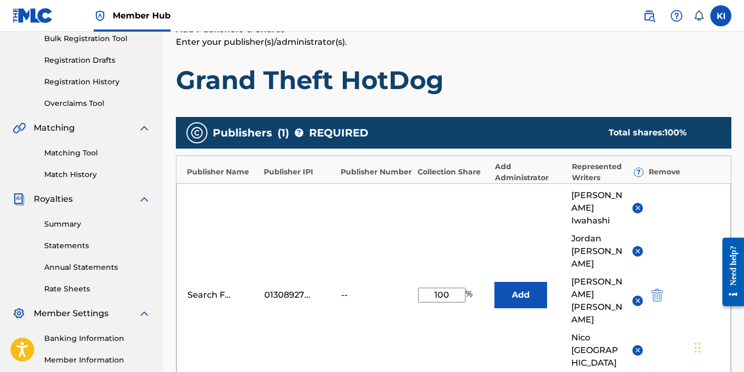
click at [602, 338] on div "Search For Delicious Records 01308927537 -- 100 % Add Kory Iwahashi Jordan Abel…" at bounding box center [453, 294] width 554 height 223
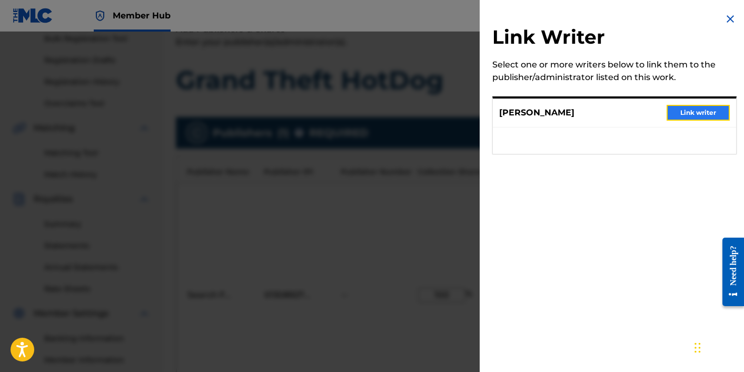
click at [680, 106] on button "Link writer" at bounding box center [697, 113] width 63 height 16
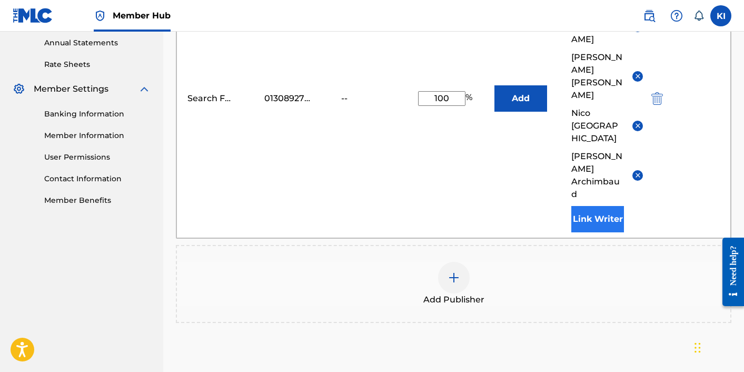
scroll to position [392, 0]
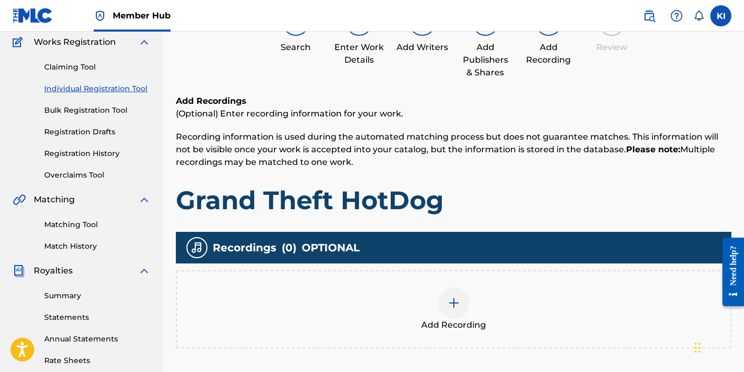
scroll to position [141, 0]
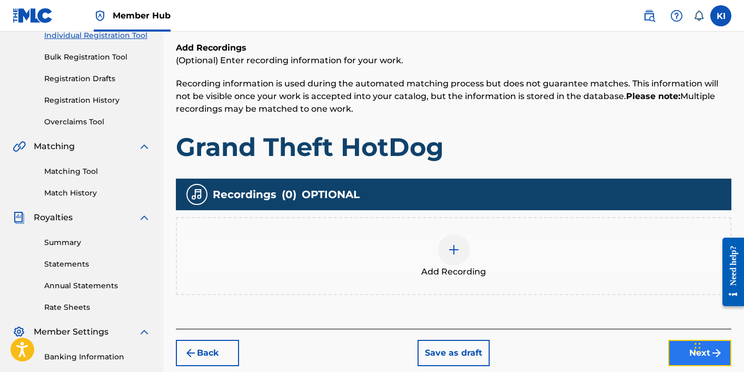
click at [674, 353] on button "Next" at bounding box center [699, 353] width 63 height 26
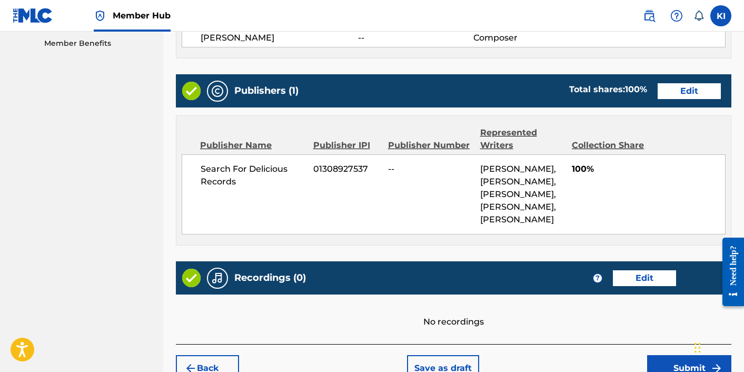
scroll to position [600, 0]
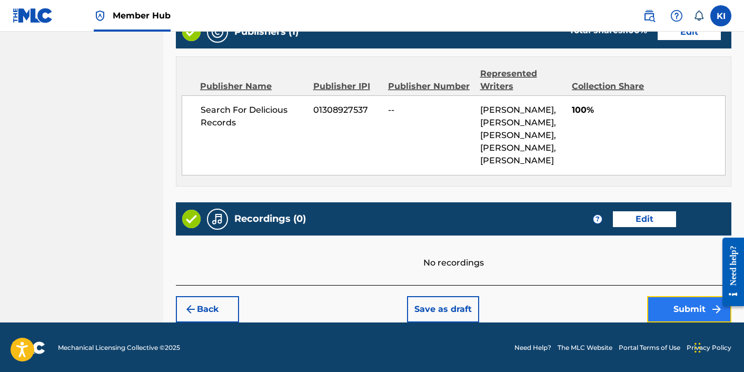
click at [662, 305] on button "Submit" at bounding box center [689, 309] width 84 height 26
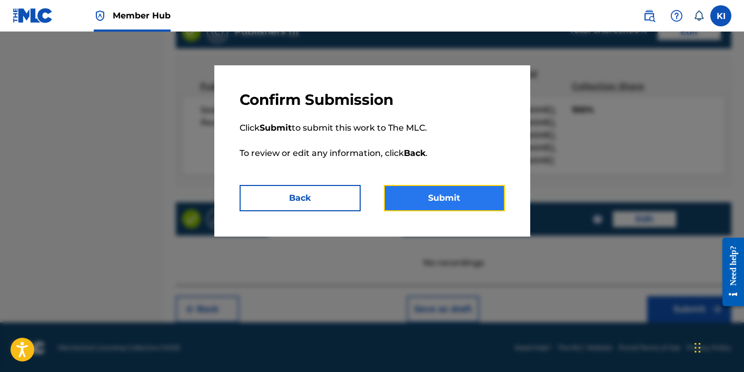
click at [460, 202] on button "Submit" at bounding box center [444, 198] width 121 height 26
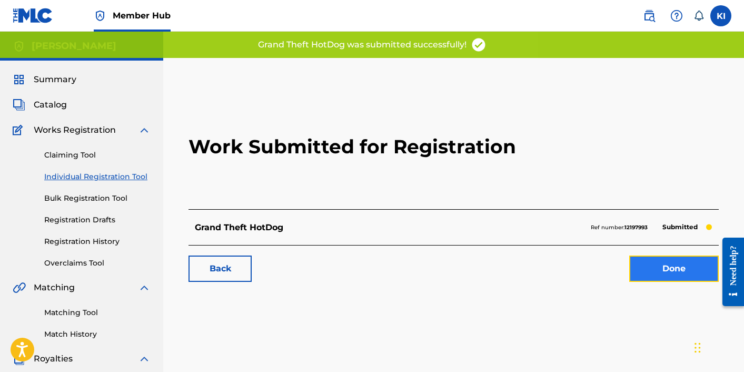
click at [630, 260] on link "Done" at bounding box center [673, 268] width 89 height 26
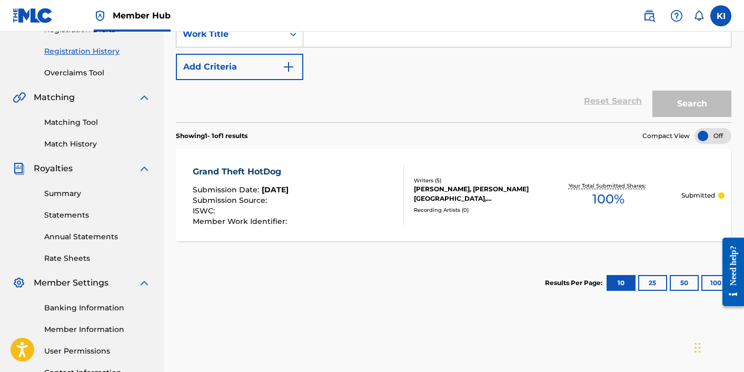
scroll to position [193, 0]
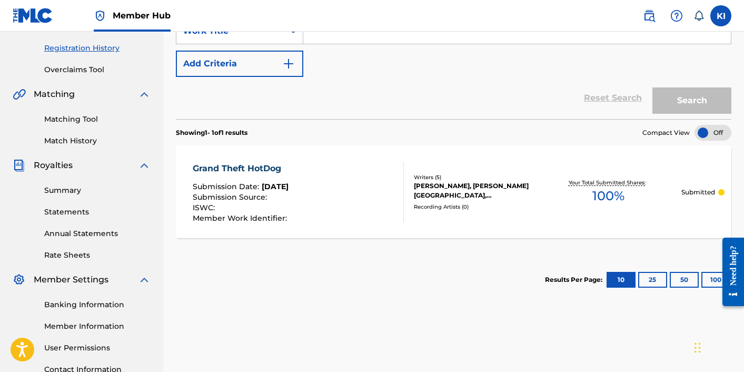
click at [452, 208] on div "Recording Artists ( 0 )" at bounding box center [475, 207] width 122 height 8
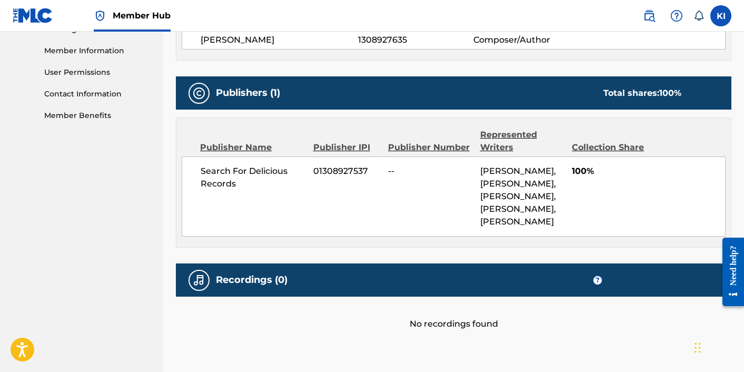
scroll to position [518, 0]
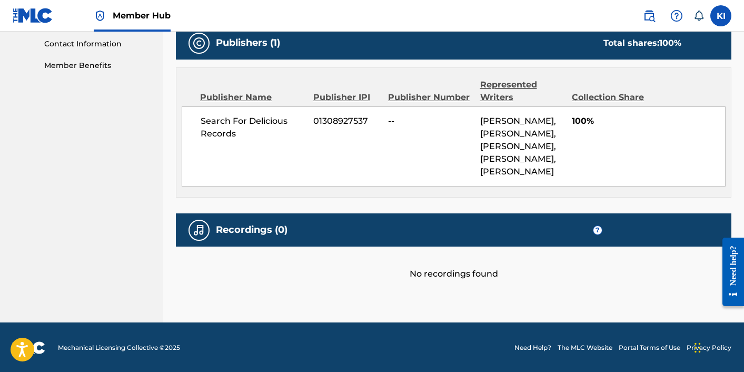
click at [458, 270] on div "No recordings found" at bounding box center [453, 263] width 555 height 34
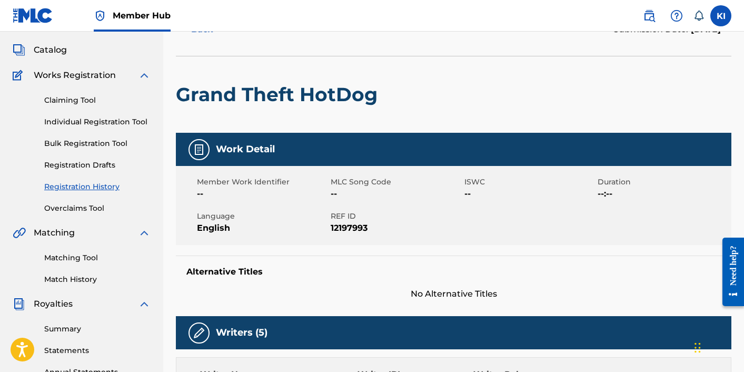
scroll to position [0, 0]
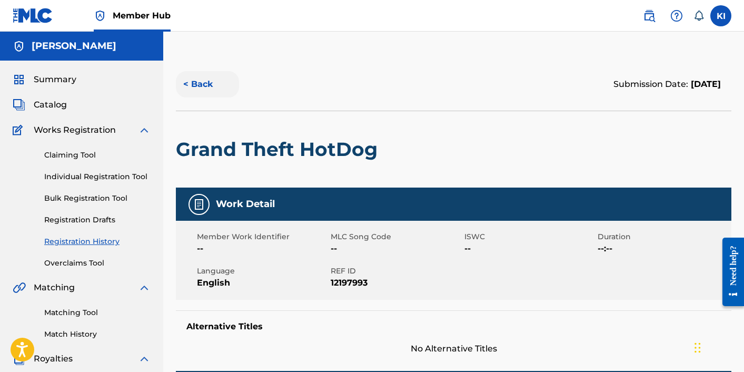
click at [189, 84] on button "< Back" at bounding box center [207, 84] width 63 height 26
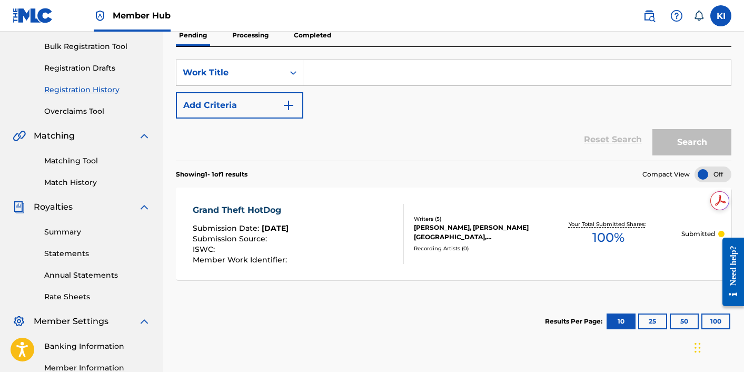
scroll to position [91, 0]
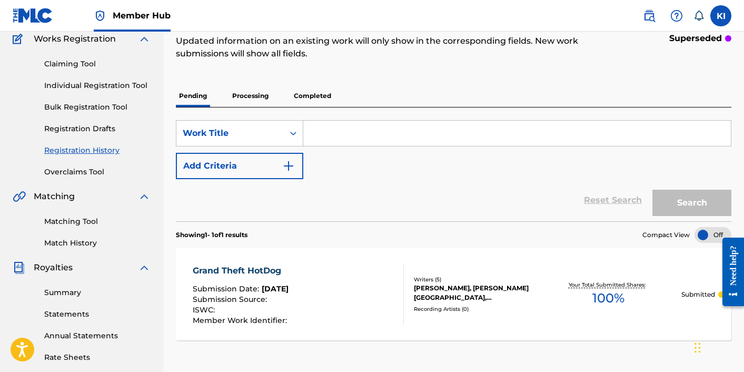
click at [439, 139] on input "Search Form" at bounding box center [516, 133] width 427 height 25
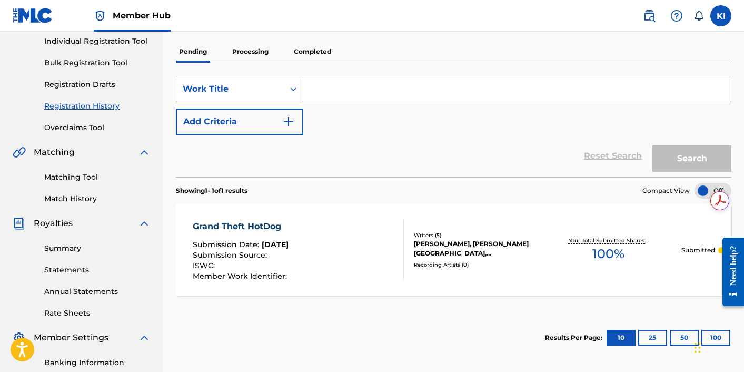
scroll to position [0, 0]
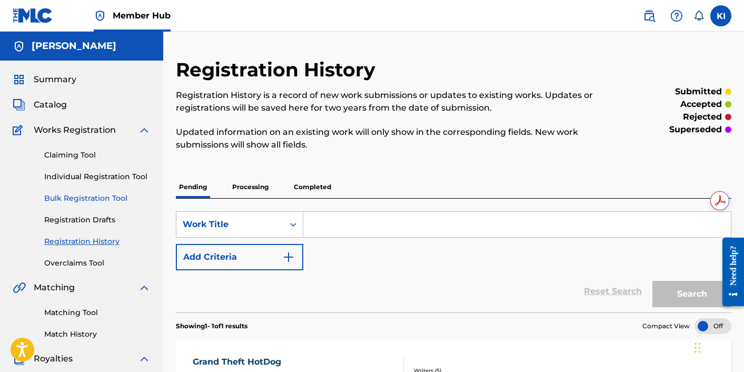
click at [88, 199] on link "Bulk Registration Tool" at bounding box center [97, 198] width 106 height 11
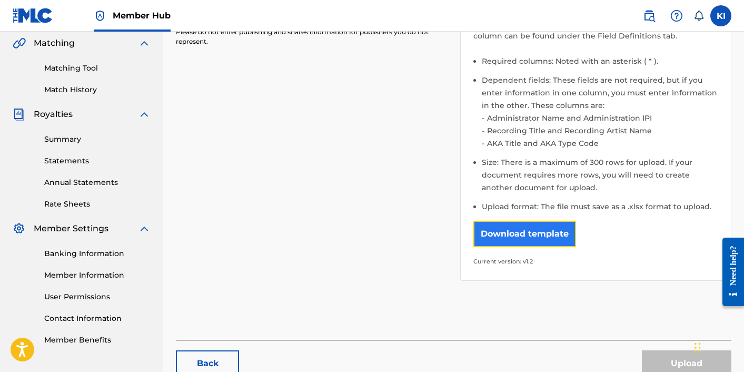
click at [509, 226] on button "Download template" at bounding box center [524, 234] width 103 height 26
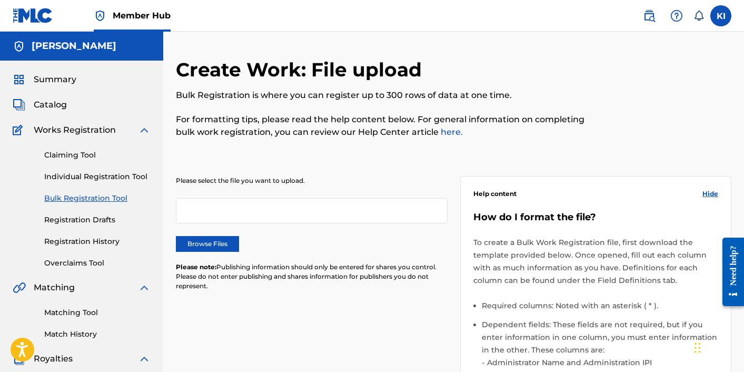
click at [76, 128] on span "Works Registration" at bounding box center [75, 130] width 82 height 13
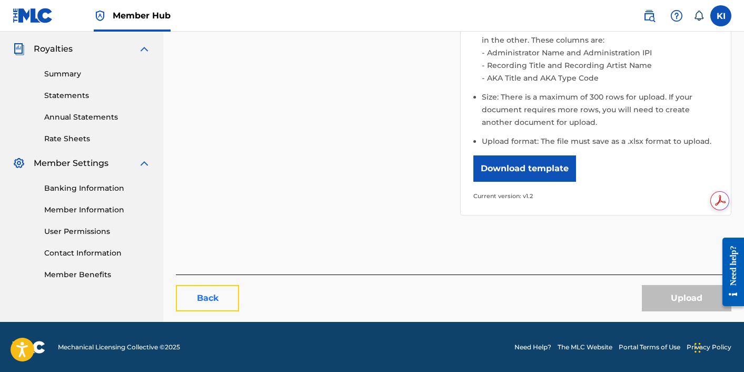
click at [225, 305] on link "Back" at bounding box center [207, 298] width 63 height 26
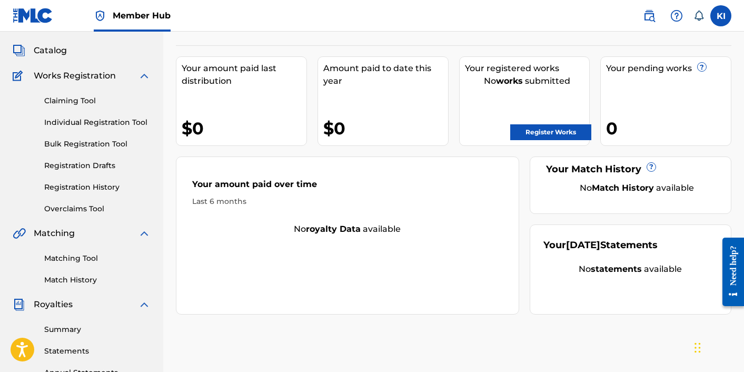
scroll to position [175, 0]
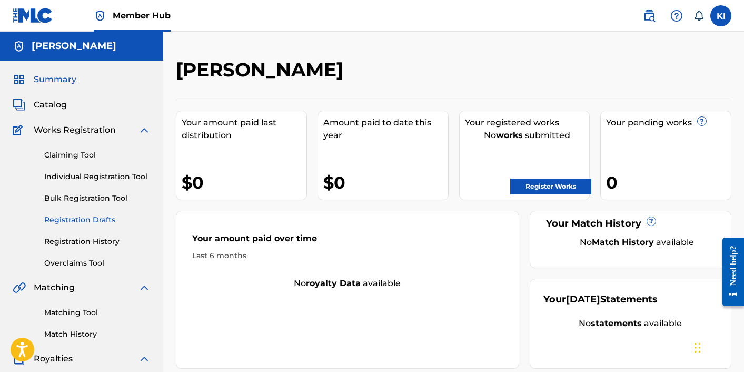
click at [83, 220] on link "Registration Drafts" at bounding box center [97, 219] width 106 height 11
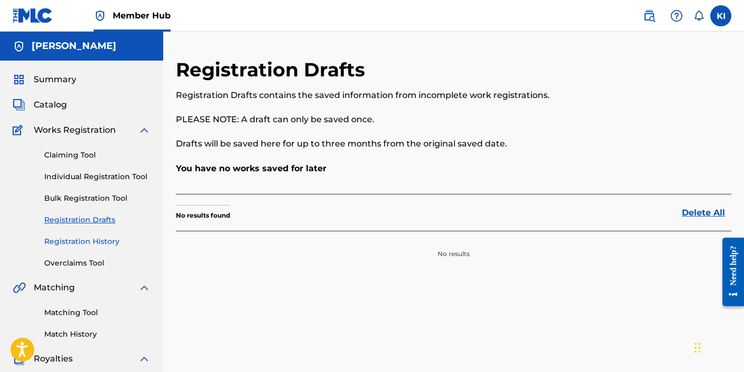
click at [97, 239] on link "Registration History" at bounding box center [97, 241] width 106 height 11
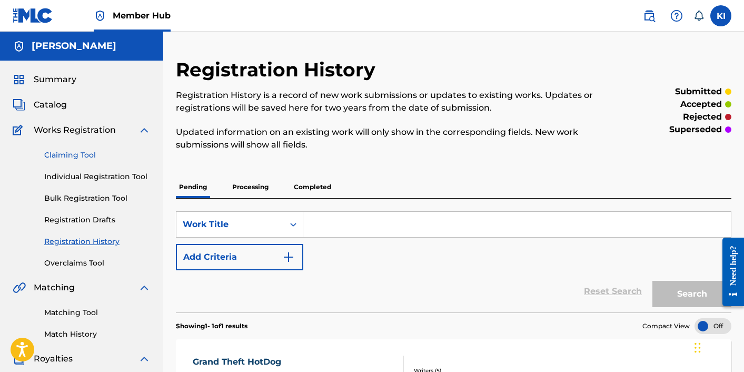
click at [66, 156] on link "Claiming Tool" at bounding box center [97, 154] width 106 height 11
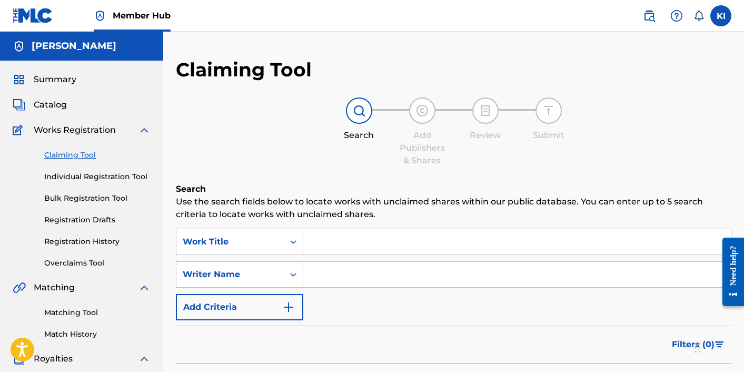
click at [59, 128] on span "Works Registration" at bounding box center [75, 130] width 82 height 13
click at [56, 73] on span "Summary" at bounding box center [55, 79] width 43 height 13
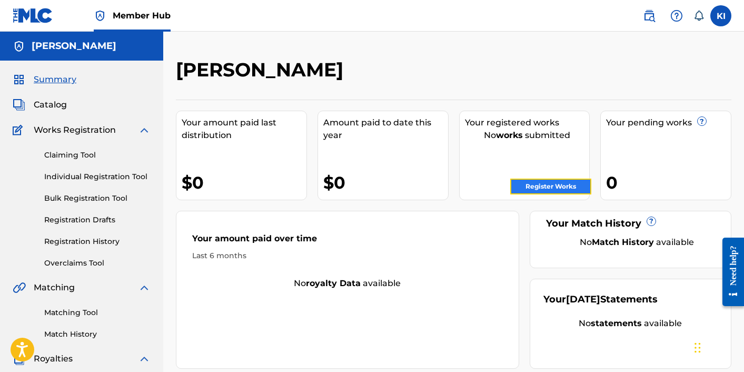
click at [546, 186] on link "Register Works" at bounding box center [550, 186] width 81 height 16
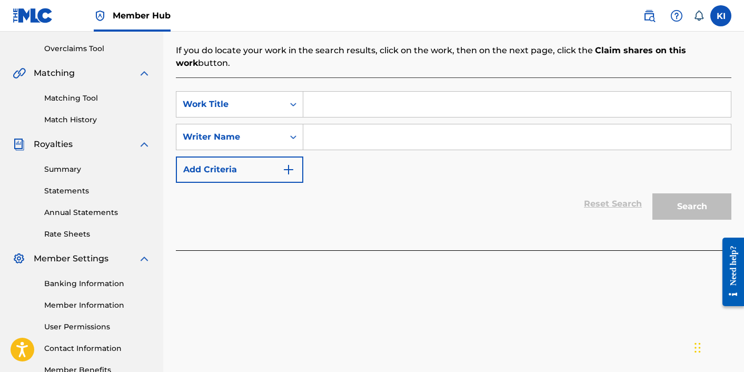
scroll to position [178, 0]
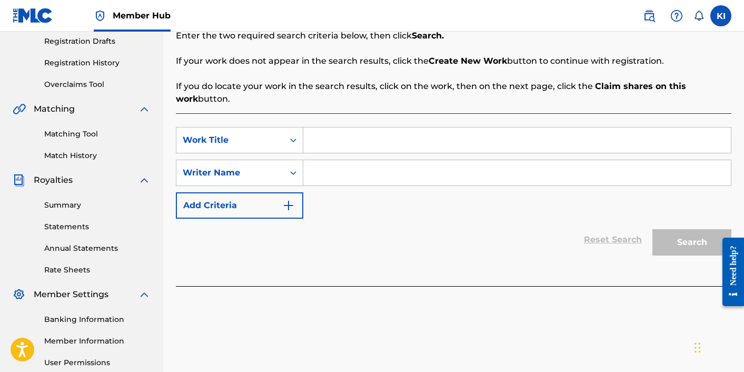
click at [414, 141] on input "Search Form" at bounding box center [516, 139] width 427 height 25
type input "shut! up! punk!"
click at [388, 171] on input "Search Form" at bounding box center [516, 172] width 427 height 25
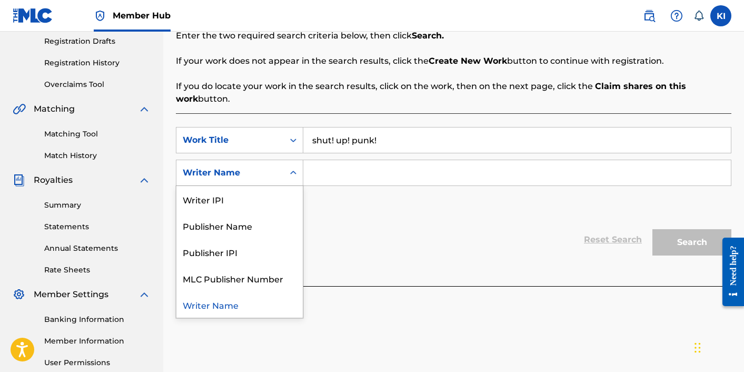
click at [292, 171] on icon "Search Form" at bounding box center [293, 173] width 6 height 4
click at [354, 213] on div "SearchWithCriteriabcef8a6c-4503-403b-8fc8-b84c917a3210 Work Title shut! up! pun…" at bounding box center [453, 173] width 555 height 92
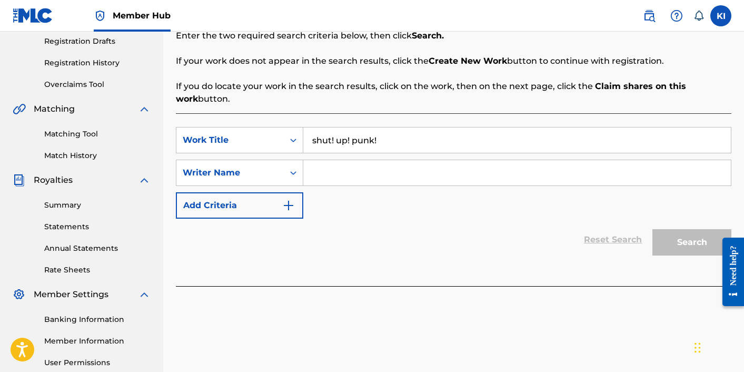
click at [388, 179] on input "Search Form" at bounding box center [516, 172] width 427 height 25
click at [411, 142] on input "shut! up! punk!" at bounding box center [516, 139] width 427 height 25
click at [420, 162] on input "Search Form" at bounding box center [516, 172] width 427 height 25
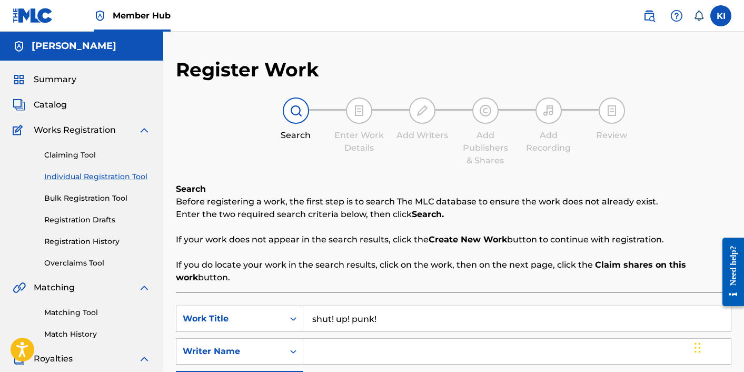
scroll to position [124, 0]
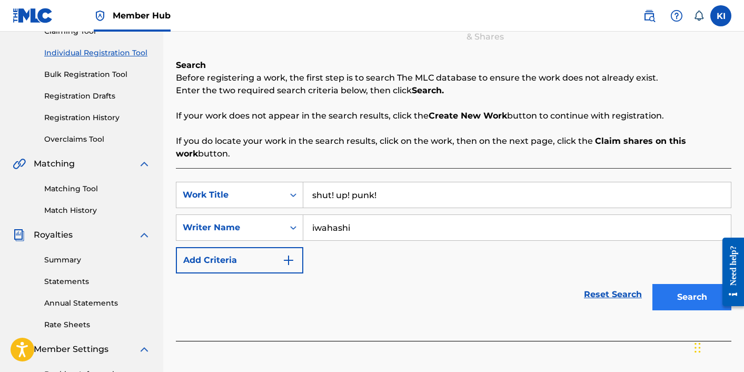
type input "iwahashi"
click at [684, 294] on button "Search" at bounding box center [691, 297] width 79 height 26
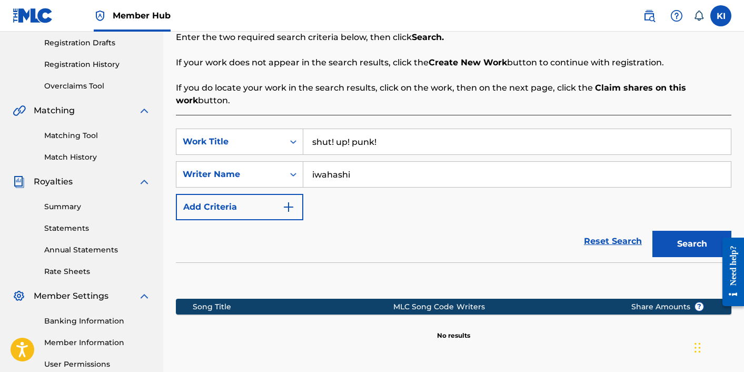
scroll to position [281, 0]
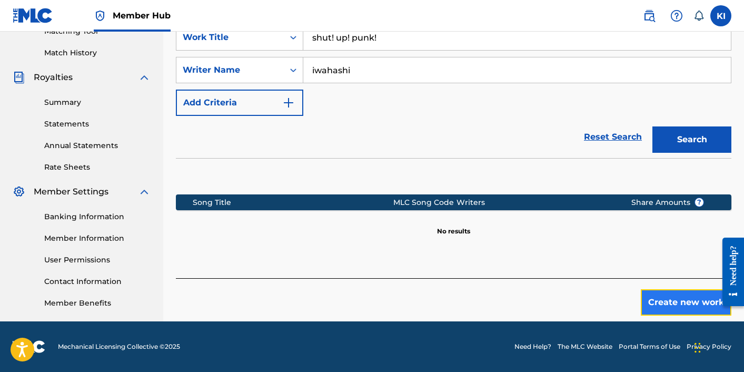
click at [689, 293] on button "Create new work" at bounding box center [686, 302] width 91 height 26
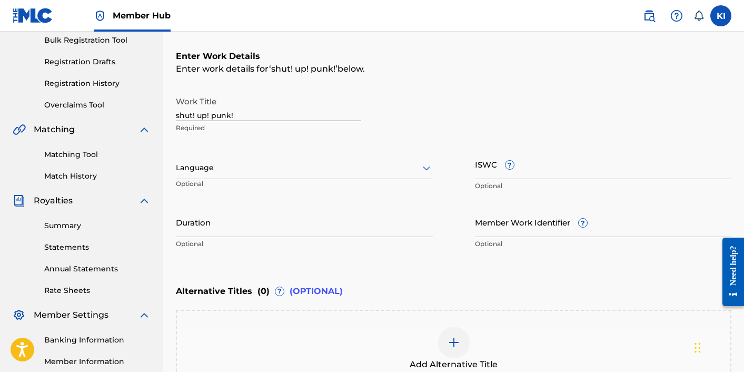
scroll to position [135, 0]
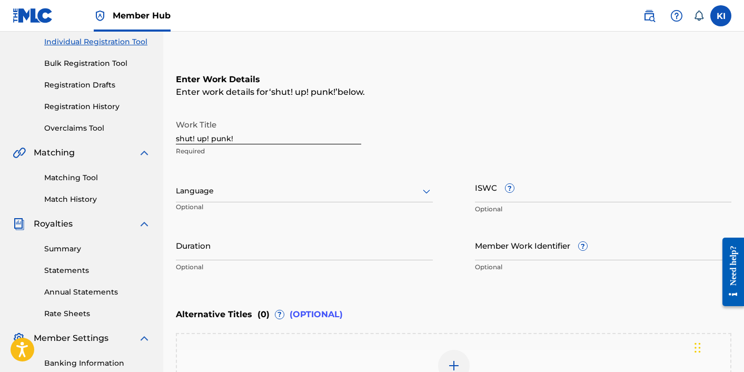
click at [178, 137] on input "shut! up! punk!" at bounding box center [268, 129] width 185 height 30
click at [201, 140] on input "Shut! up! punk!" at bounding box center [268, 129] width 185 height 30
click at [216, 138] on input "Shut! Up! punk!" at bounding box center [268, 129] width 185 height 30
type input "Shut! Up! Punk!"
click at [355, 194] on div at bounding box center [304, 190] width 257 height 13
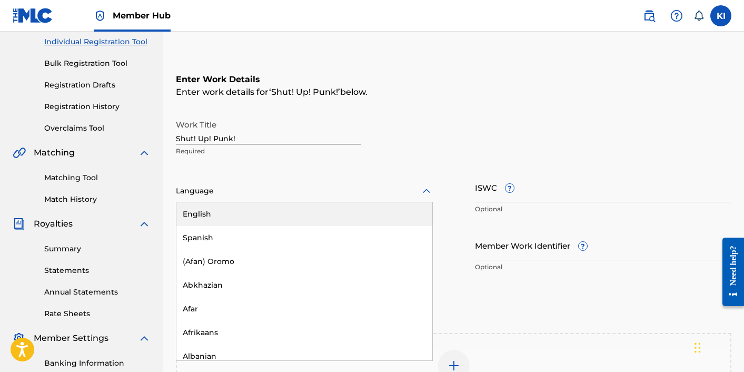
click at [352, 211] on div "English" at bounding box center [304, 214] width 256 height 24
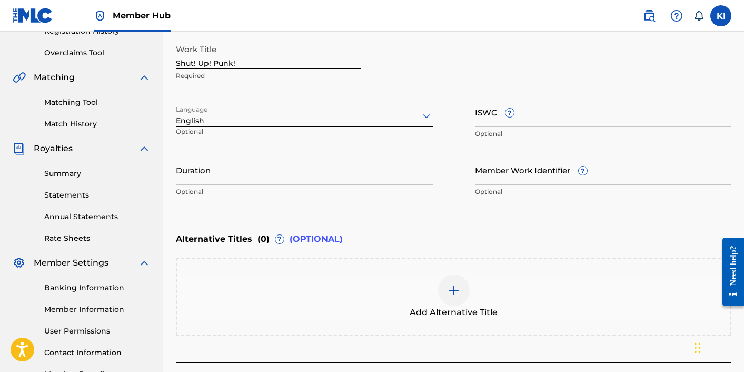
scroll to position [211, 0]
click at [460, 291] on div at bounding box center [454, 289] width 32 height 32
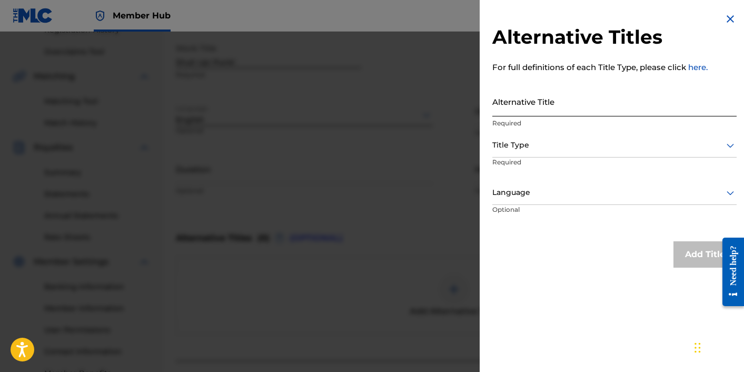
click at [525, 111] on input "Alternative Title" at bounding box center [614, 101] width 244 height 30
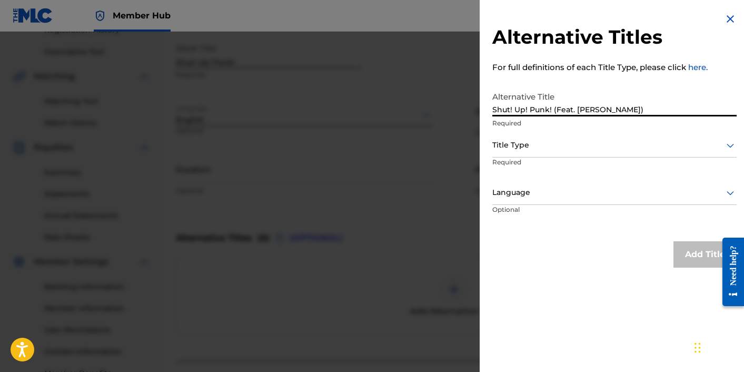
type input "Shut! Up! Punk! (Feat. Roger Carnow)"
click at [713, 147] on div at bounding box center [614, 144] width 244 height 13
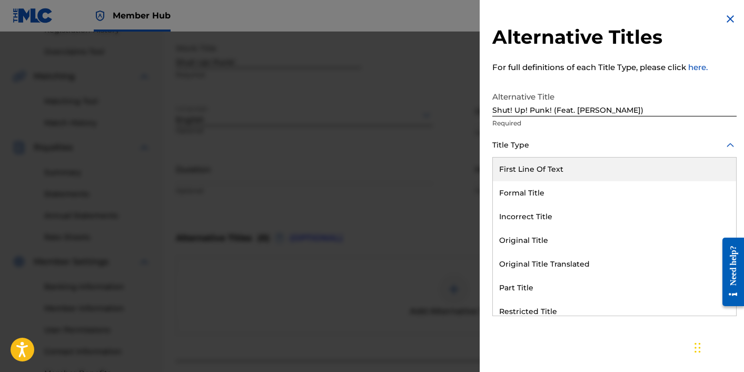
click at [642, 128] on div "Alternative Title Shut! Up! Punk! (Feat. Roger Carnow) Required" at bounding box center [614, 109] width 244 height 47
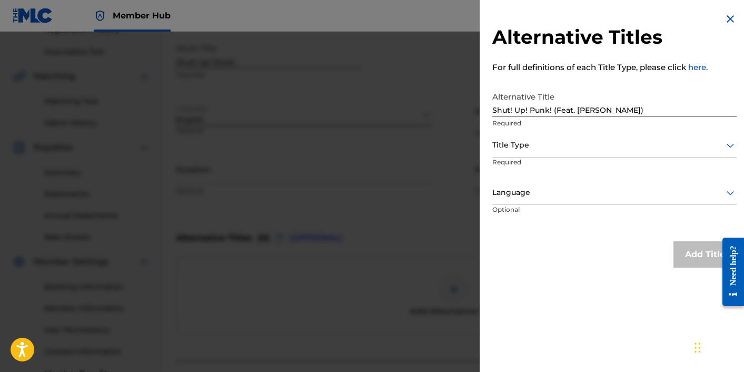
click at [634, 139] on div at bounding box center [614, 144] width 244 height 13
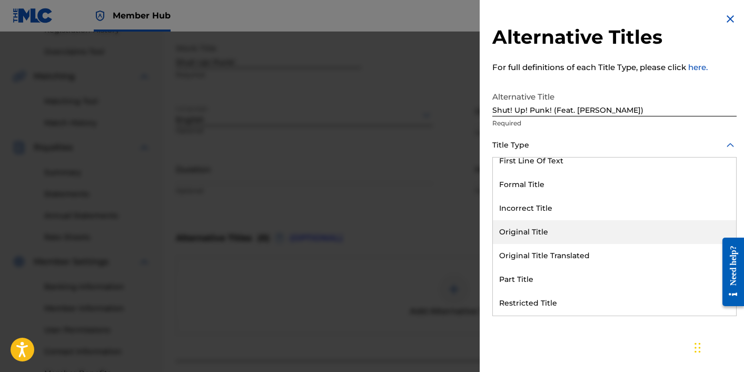
scroll to position [103, 0]
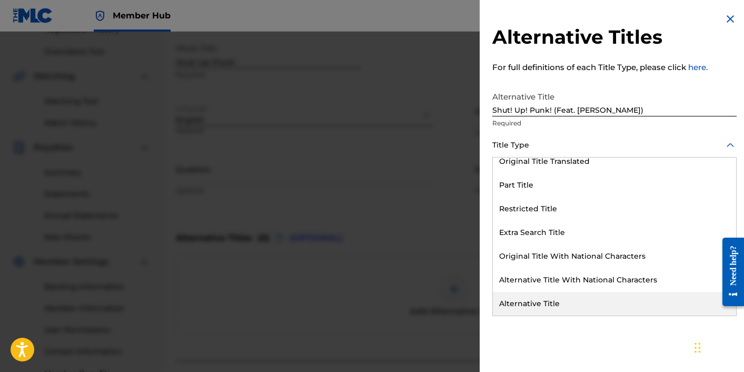
click at [586, 302] on div "Alternative Title" at bounding box center [614, 304] width 243 height 24
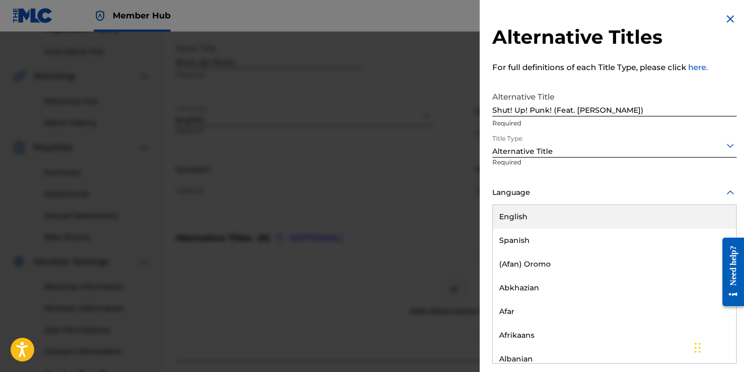
click at [640, 189] on div at bounding box center [614, 192] width 244 height 13
click at [639, 217] on div "English" at bounding box center [614, 217] width 243 height 24
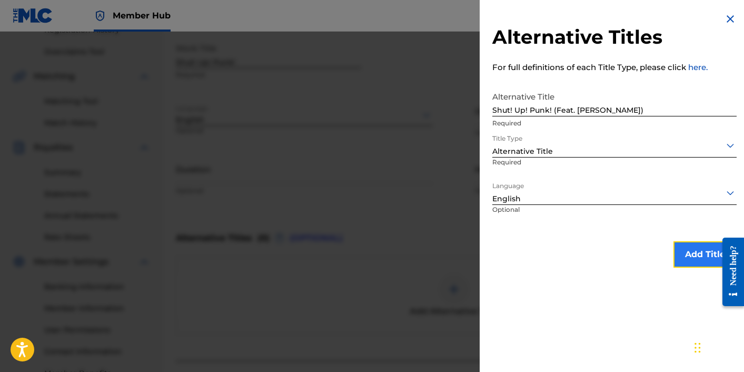
click at [673, 247] on button "Add Title" at bounding box center [704, 254] width 63 height 26
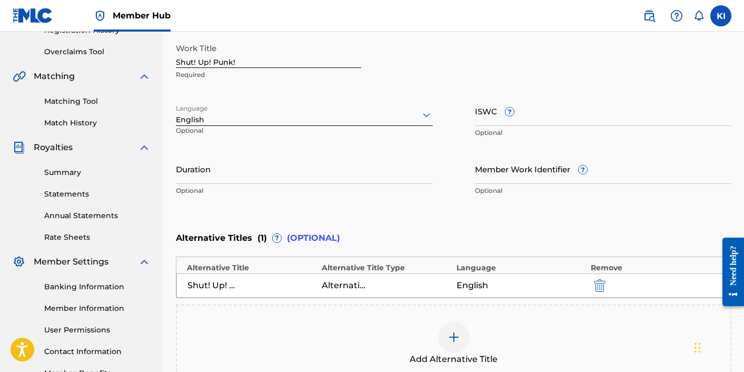
scroll to position [336, 0]
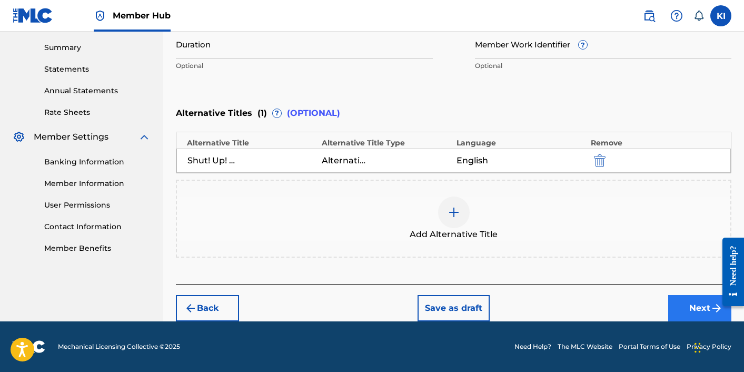
click at [670, 294] on div "Back Save as draft Next" at bounding box center [453, 302] width 555 height 37
click at [676, 308] on button "Next" at bounding box center [699, 308] width 63 height 26
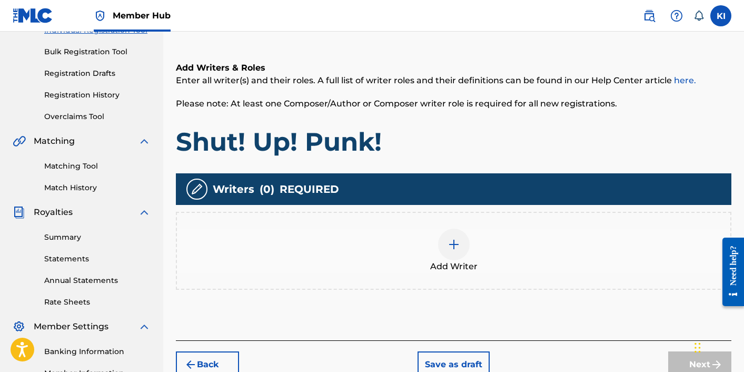
scroll to position [147, 0]
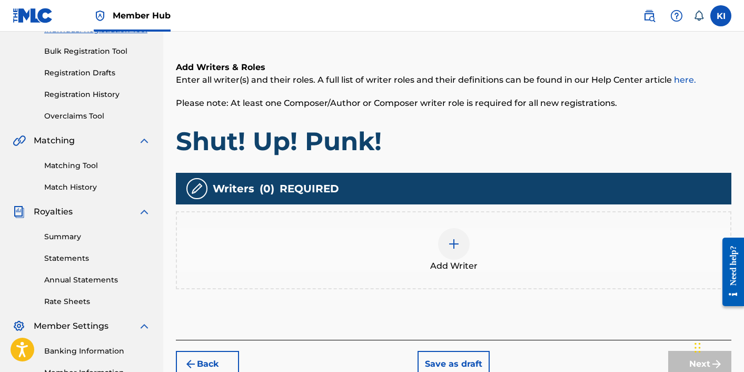
click at [461, 243] on div at bounding box center [454, 244] width 32 height 32
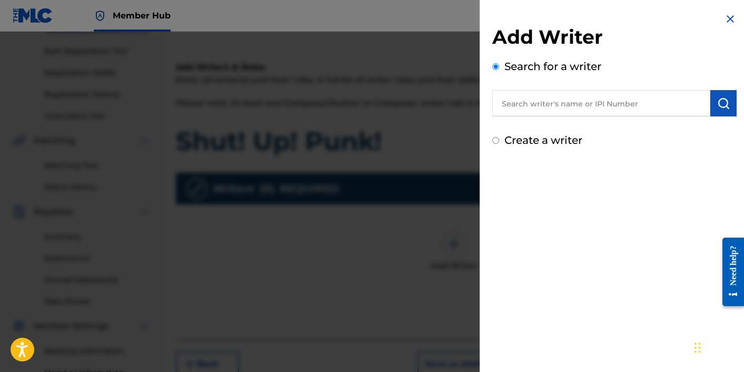
click at [557, 99] on input "text" at bounding box center [601, 103] width 218 height 26
type input "kory iwahashi"
click at [713, 107] on button "submit" at bounding box center [723, 103] width 26 height 26
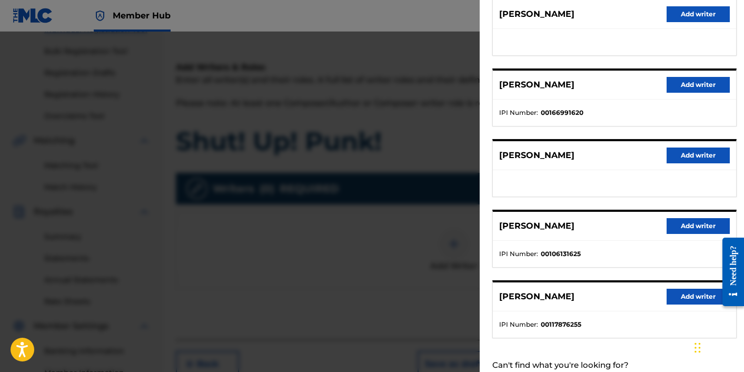
scroll to position [118, 0]
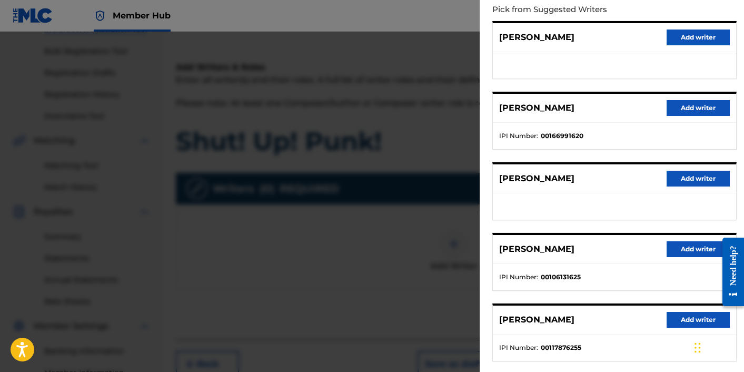
click at [588, 179] on div "KORY Add writer" at bounding box center [614, 178] width 243 height 29
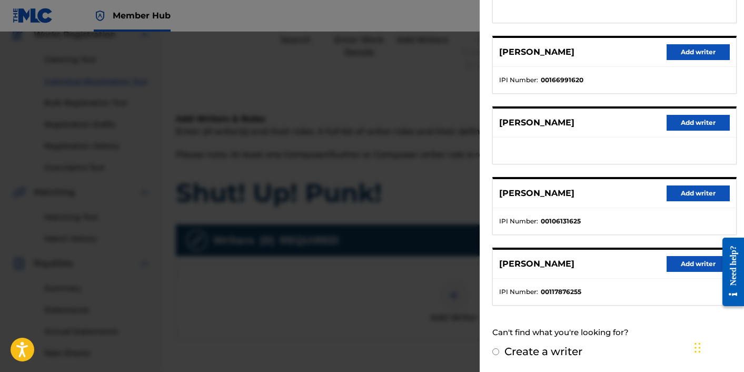
scroll to position [200, 0]
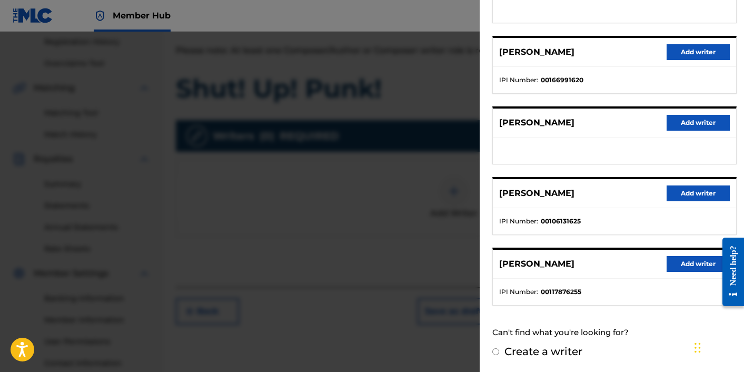
click at [498, 350] on input "Create a writer" at bounding box center [495, 351] width 7 height 7
radio input "false"
radio input "true"
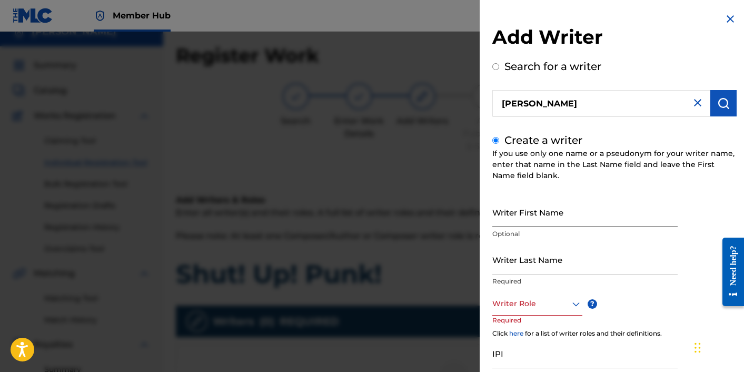
scroll to position [13, 0]
click at [588, 216] on input "Writer First Name" at bounding box center [584, 212] width 185 height 30
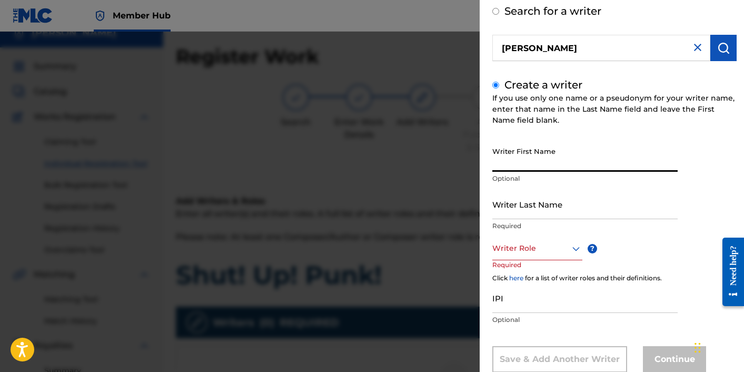
scroll to position [84, 0]
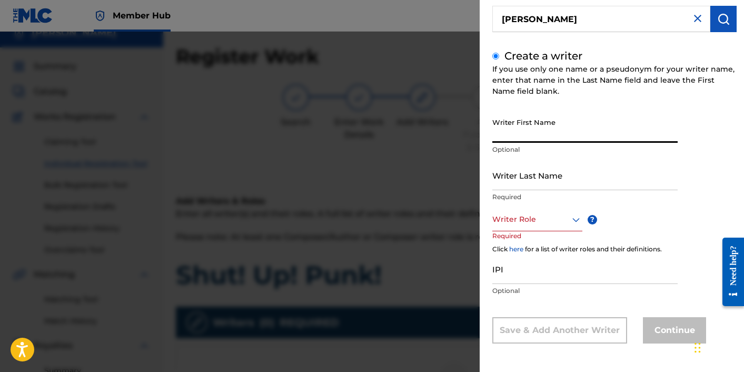
click at [689, 228] on div "Writer First Name Optional Writer Last Name Required Writer Role ? Required Cli…" at bounding box center [614, 228] width 244 height 231
click at [554, 278] on input "IPI" at bounding box center [584, 269] width 185 height 30
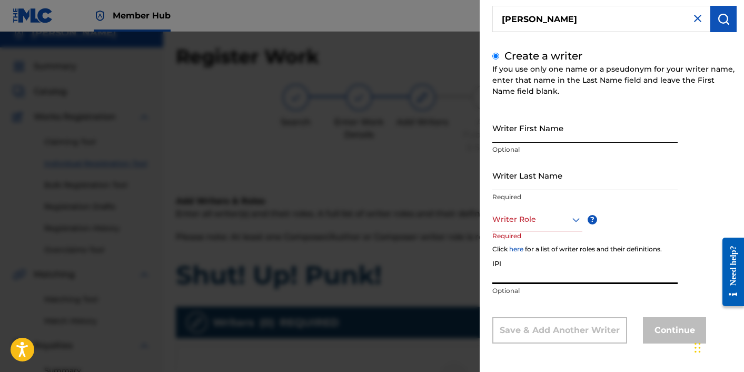
click at [599, 126] on input "Writer First Name" at bounding box center [584, 128] width 185 height 30
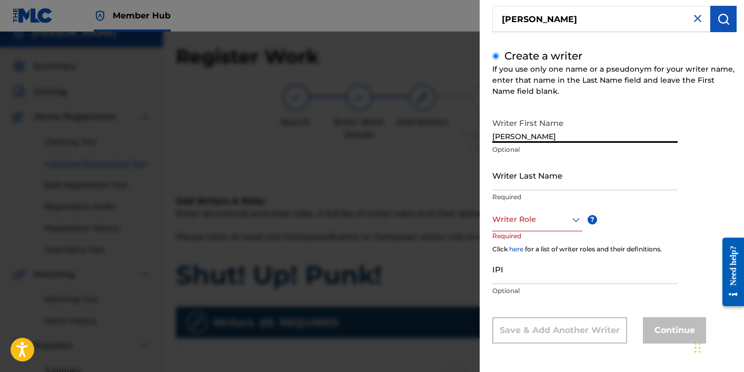
type input "[PERSON_NAME]"
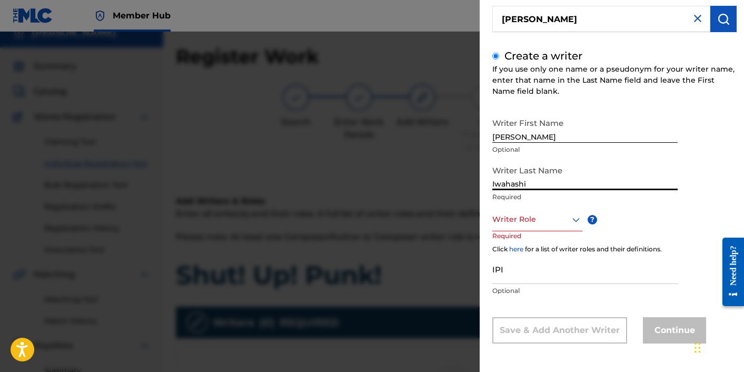
type input "Iwahashi"
click at [510, 221] on div at bounding box center [537, 219] width 90 height 13
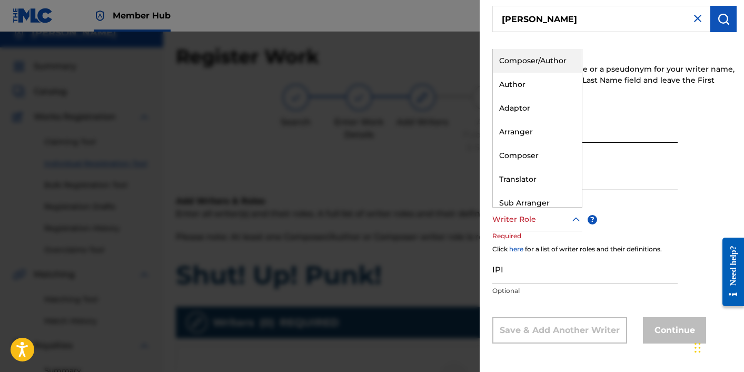
click at [537, 67] on div "Composer/Author" at bounding box center [537, 61] width 89 height 24
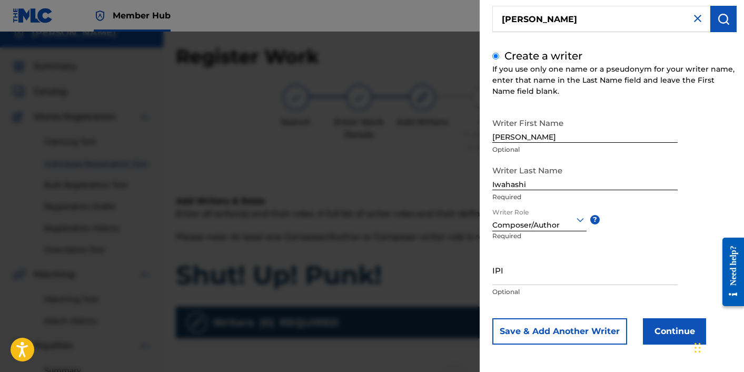
scroll to position [85, 0]
click at [568, 278] on input "IPI" at bounding box center [584, 269] width 185 height 30
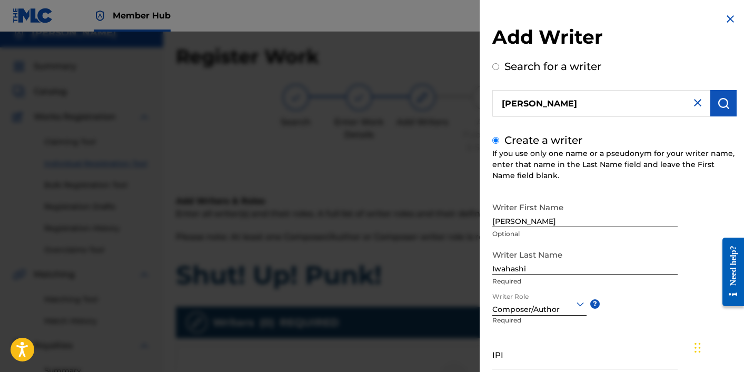
click at [725, 16] on img at bounding box center [730, 19] width 13 height 13
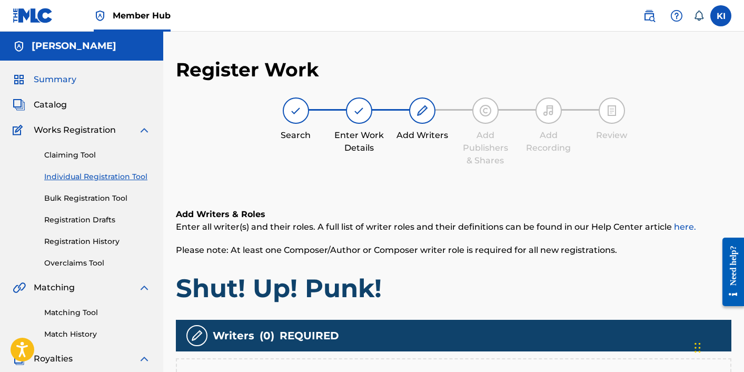
click at [61, 79] on span "Summary" at bounding box center [55, 79] width 43 height 13
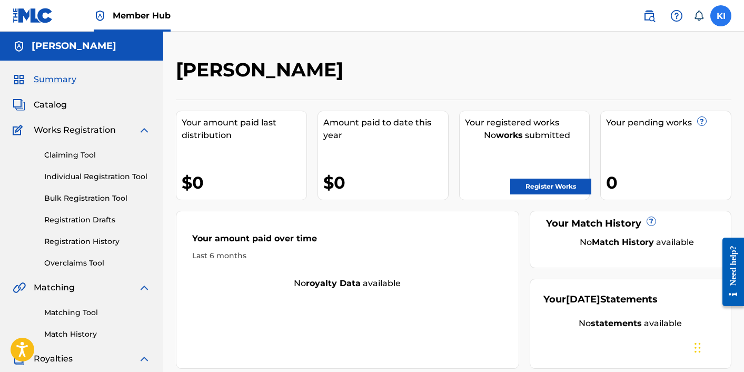
click at [727, 16] on label at bounding box center [720, 15] width 21 height 21
click at [721, 16] on input "KI Kory Iwahashi kyiwahashi19@gmail.com Notification Preferences Profile Log out" at bounding box center [721, 16] width 0 height 0
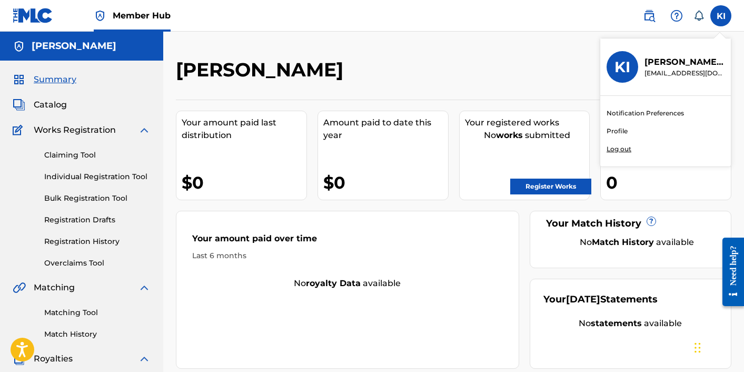
click at [616, 132] on link "Profile" at bounding box center [616, 130] width 21 height 9
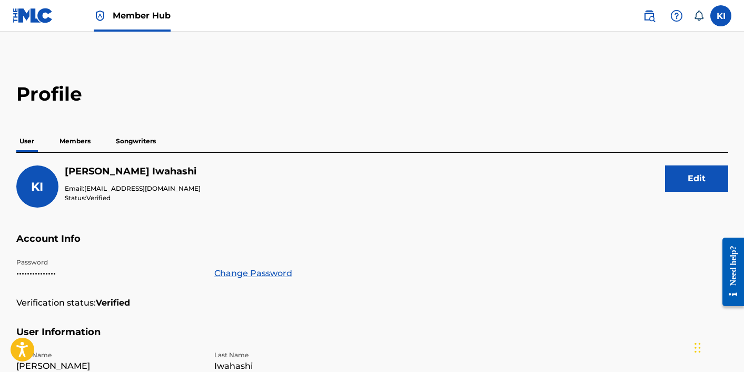
click at [84, 144] on p "Members" at bounding box center [74, 141] width 37 height 22
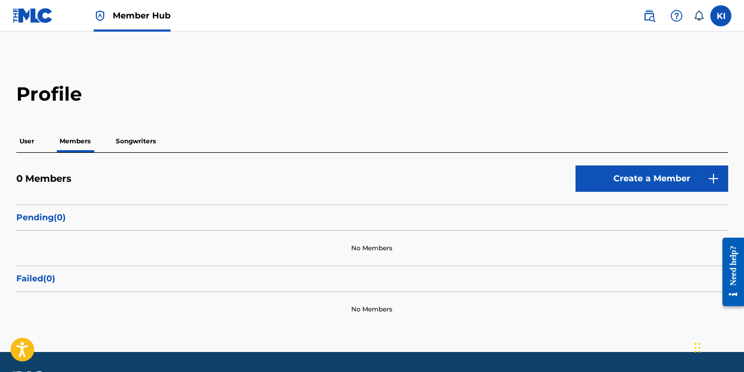
scroll to position [31, 0]
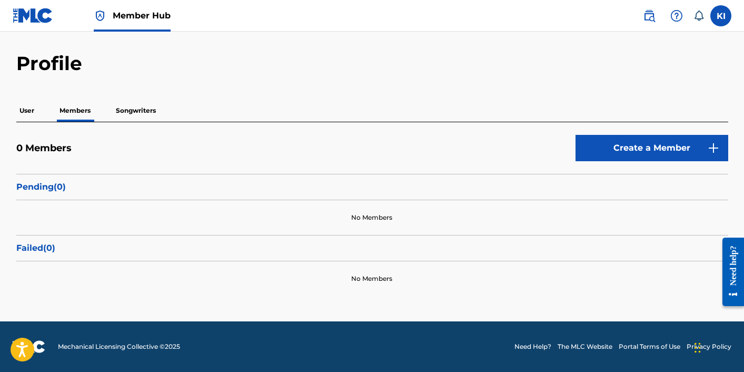
click at [156, 111] on p "Songwriters" at bounding box center [136, 110] width 46 height 22
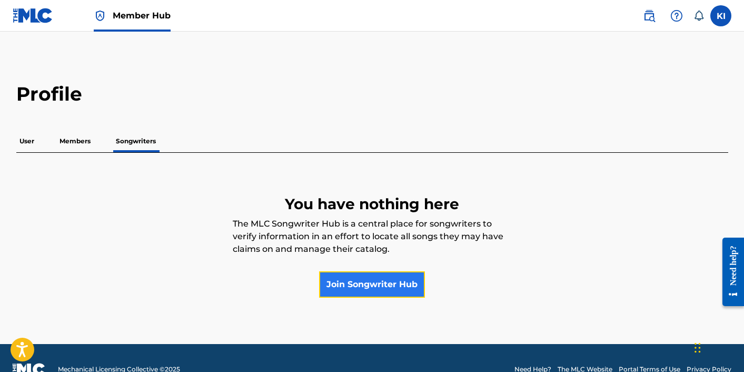
click at [401, 287] on link "Join Songwriter Hub" at bounding box center [372, 284] width 106 height 26
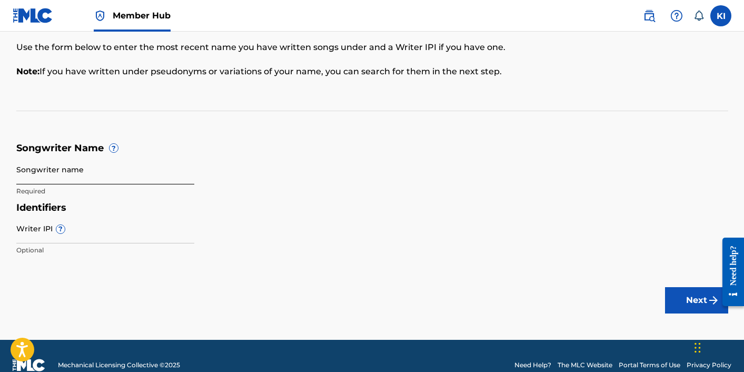
scroll to position [88, 0]
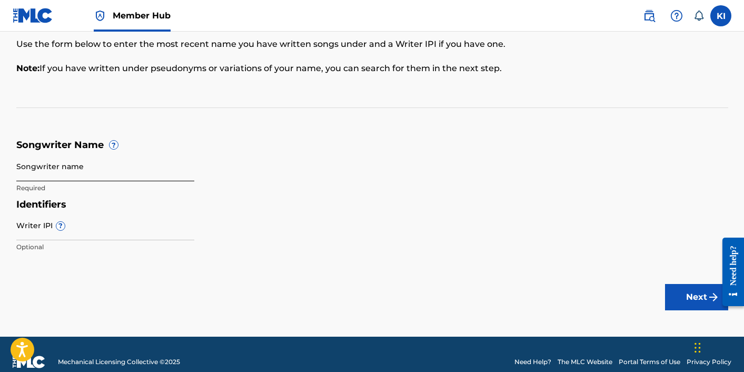
click at [142, 170] on input "Songwriter name" at bounding box center [105, 166] width 178 height 30
type input "[PERSON_NAME]"
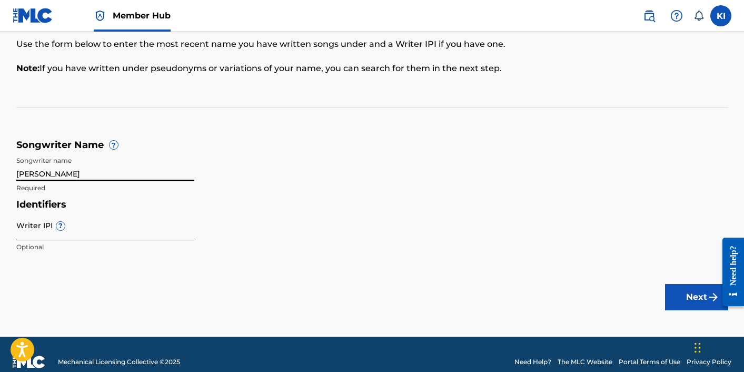
click at [89, 228] on input "Writer IPI ?" at bounding box center [105, 225] width 178 height 30
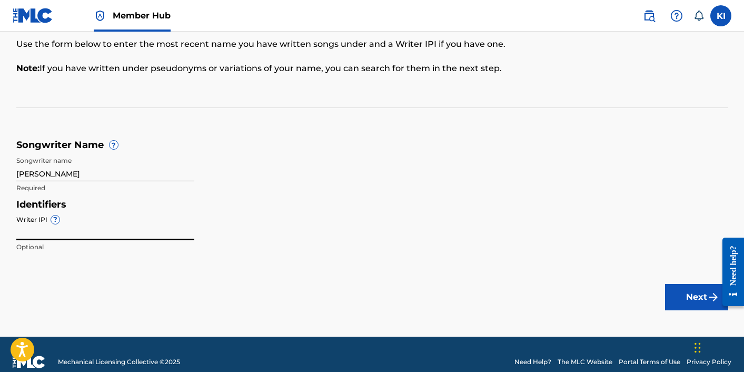
paste input "1308927635"
type input "1308927635"
click at [704, 293] on button "Next" at bounding box center [696, 297] width 63 height 26
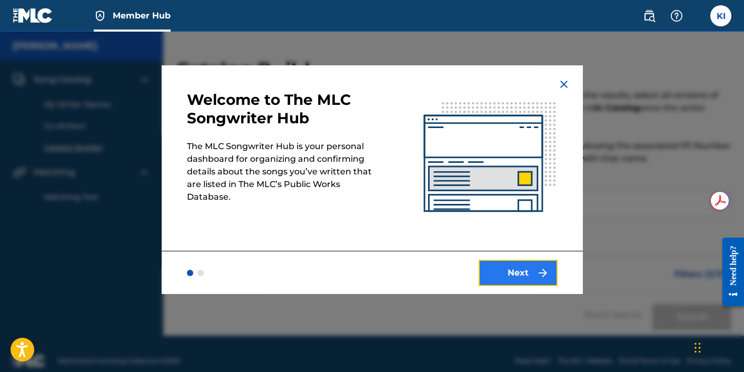
click at [514, 267] on button "Next" at bounding box center [517, 273] width 79 height 26
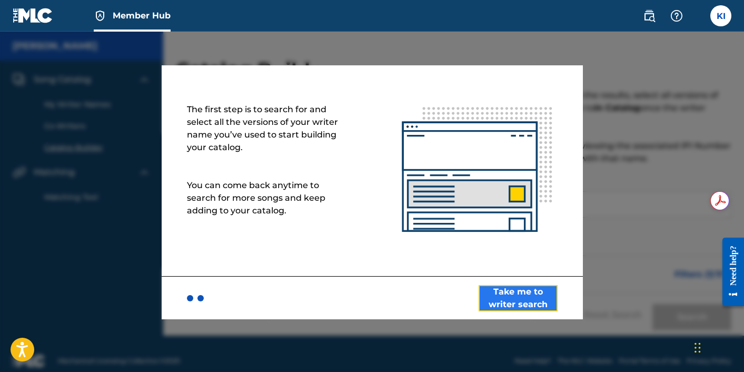
click at [523, 290] on button "Take me to writer search" at bounding box center [517, 298] width 79 height 26
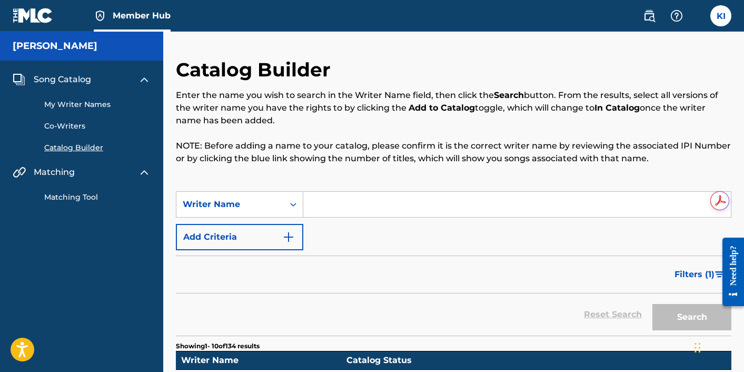
click at [382, 211] on input "Search Form" at bounding box center [516, 204] width 427 height 25
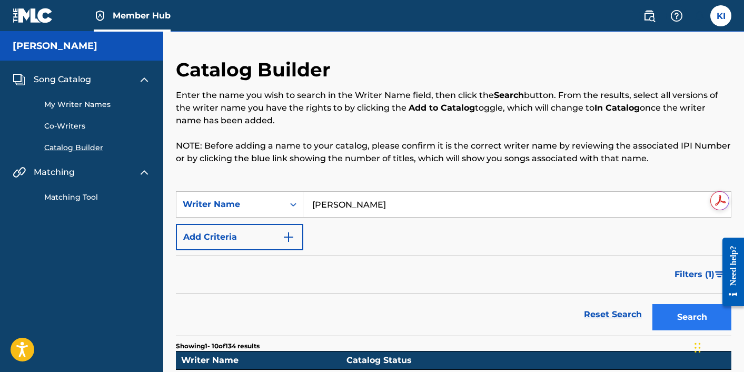
type input "kory iwahashi"
click at [676, 317] on button "Search" at bounding box center [691, 317] width 79 height 26
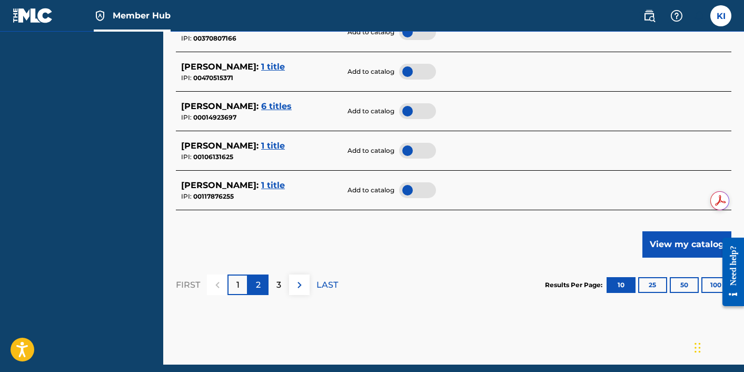
click at [263, 288] on div "2" at bounding box center [258, 284] width 21 height 21
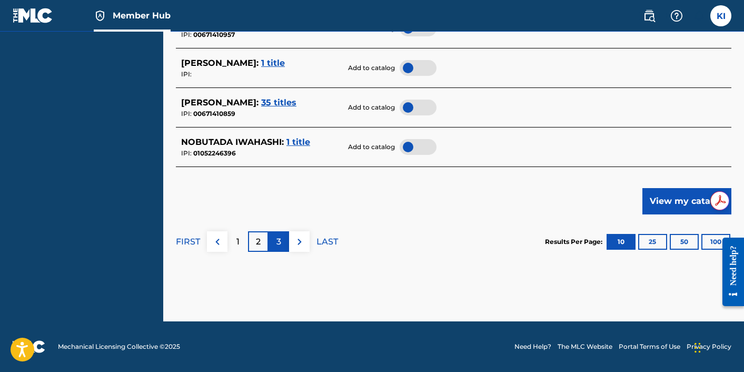
click at [277, 239] on p "3" at bounding box center [278, 241] width 5 height 13
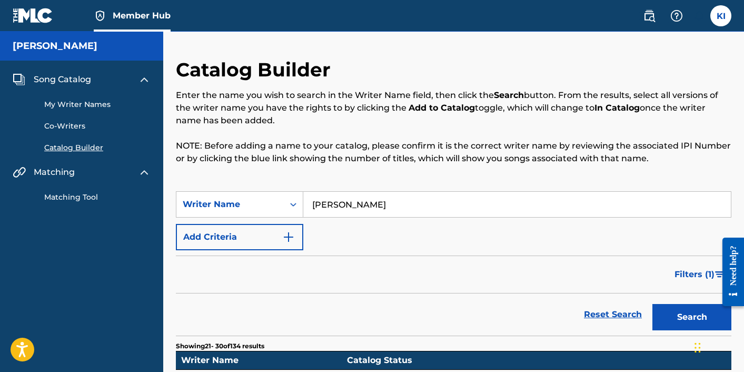
click at [73, 104] on link "My Writer Names" at bounding box center [97, 104] width 106 height 11
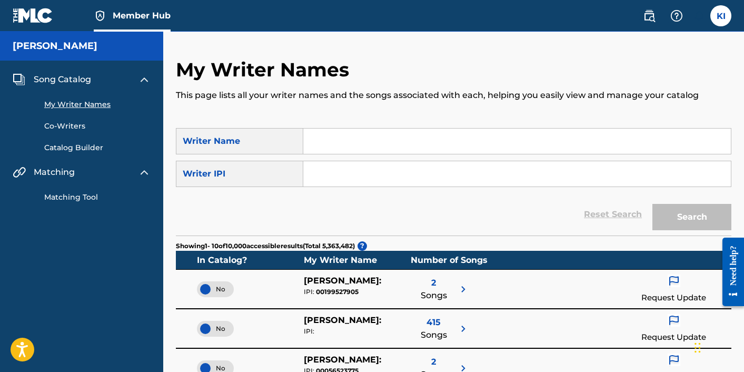
click at [341, 164] on input "Search Form" at bounding box center [516, 173] width 427 height 25
paste input "1308927635"
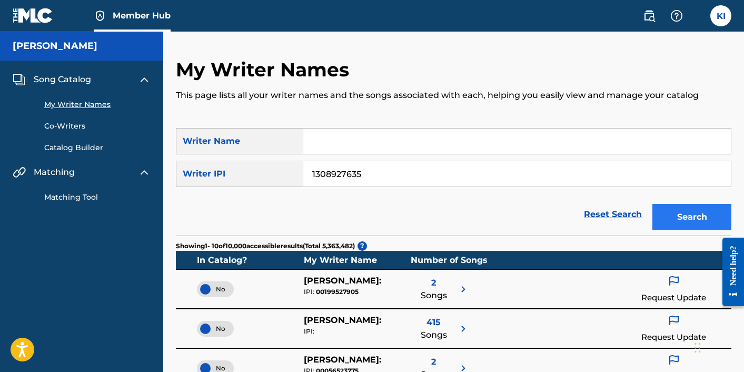
type input "1308927635"
click at [685, 216] on button "Search" at bounding box center [691, 217] width 79 height 26
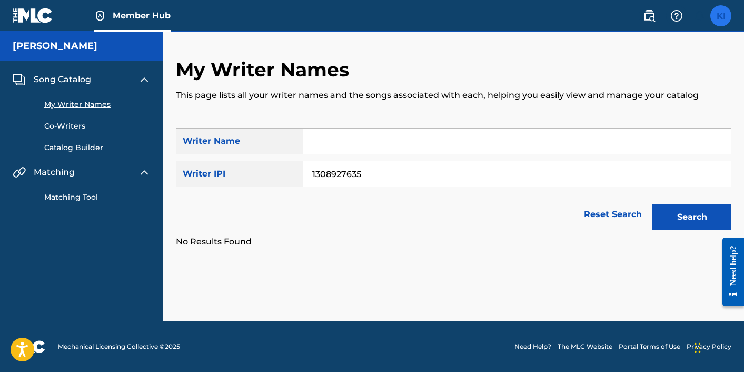
click at [713, 13] on label at bounding box center [720, 15] width 21 height 21
click at [721, 16] on input "KI Kory Iwahashi kyiwahashi19@gmail.com Notification Preferences Profile Log out" at bounding box center [721, 16] width 0 height 0
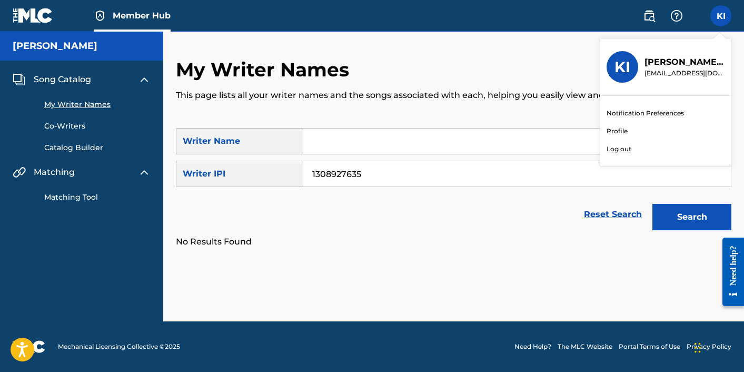
click at [617, 134] on link "Profile" at bounding box center [616, 130] width 21 height 9
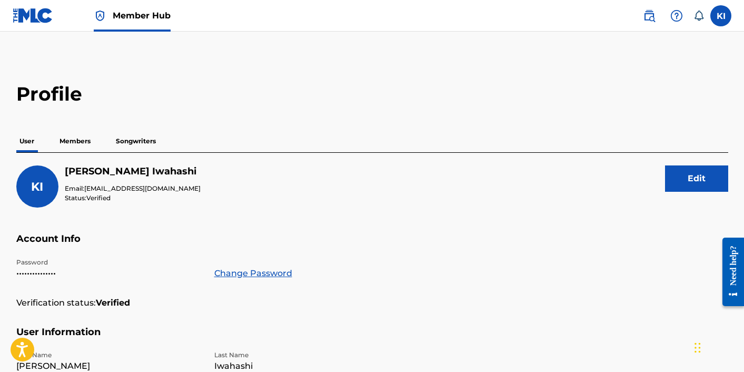
click at [76, 144] on p "Members" at bounding box center [74, 141] width 37 height 22
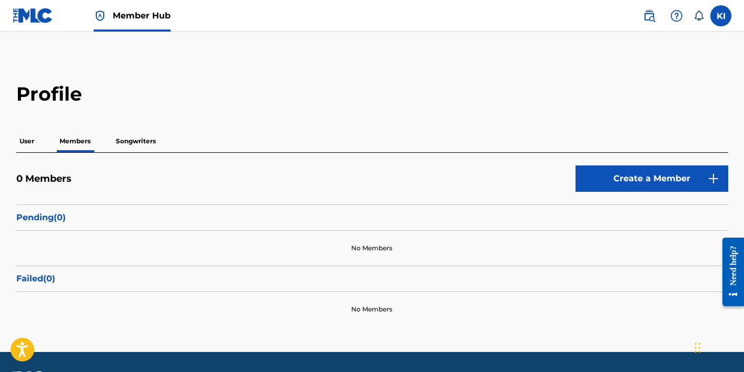
click at [125, 144] on p "Songwriters" at bounding box center [136, 141] width 46 height 22
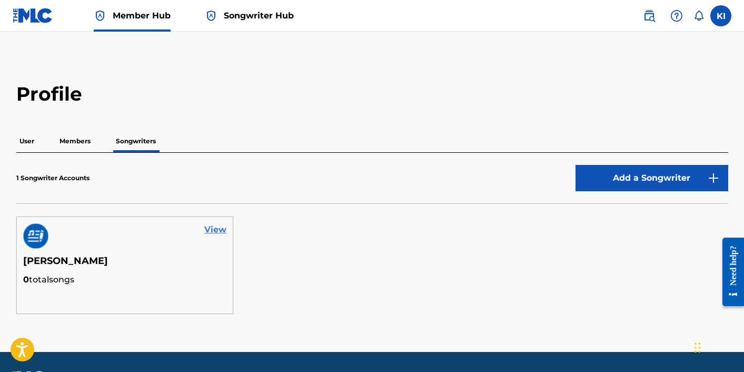
click at [213, 224] on link "View" at bounding box center [215, 229] width 22 height 13
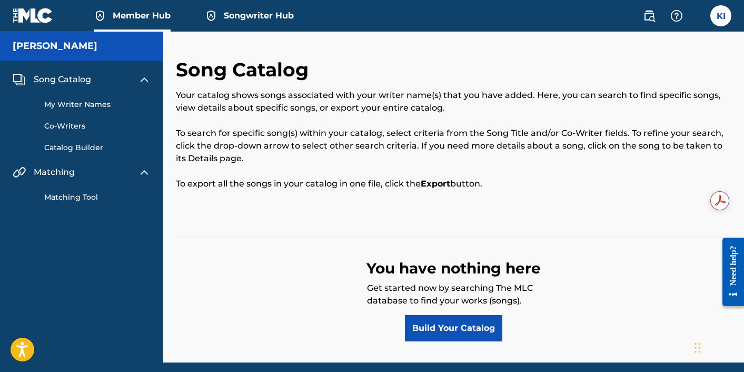
click at [241, 21] on span "Songwriter Hub" at bounding box center [259, 15] width 70 height 12
click at [144, 10] on span "Member Hub" at bounding box center [142, 15] width 58 height 12
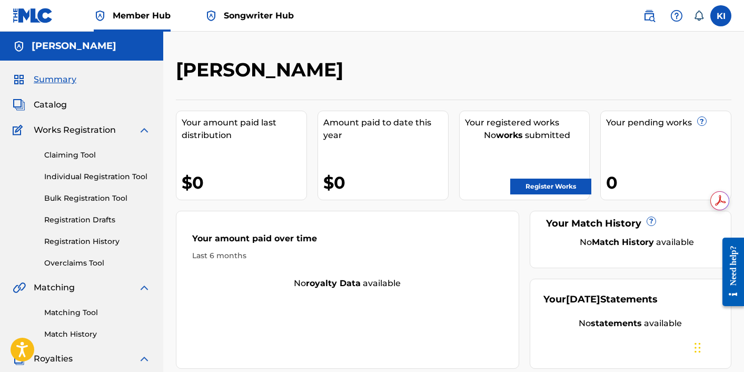
click at [220, 23] on link "Songwriter Hub" at bounding box center [249, 15] width 89 height 31
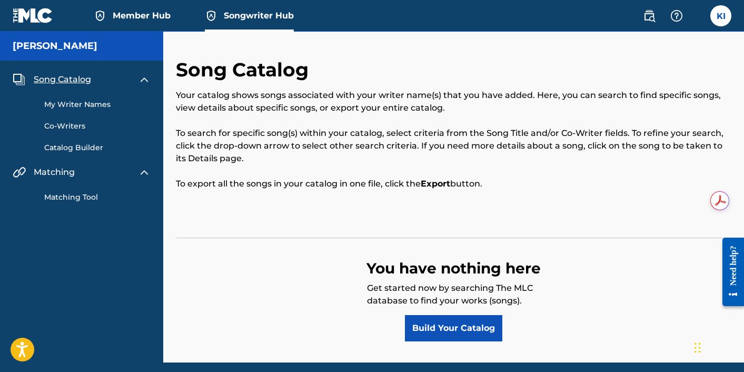
click at [129, 13] on span "Member Hub" at bounding box center [142, 15] width 58 height 12
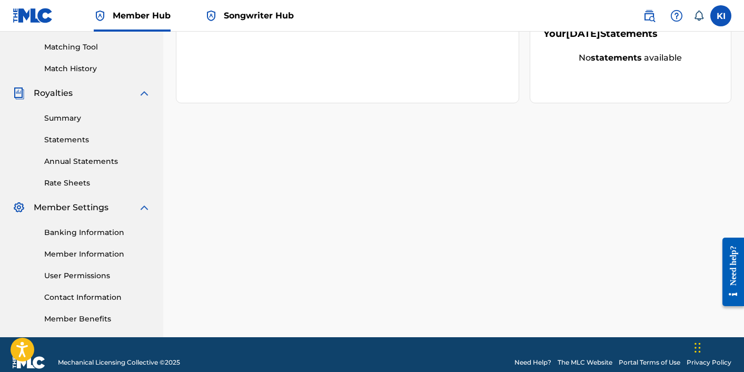
scroll to position [265, 0]
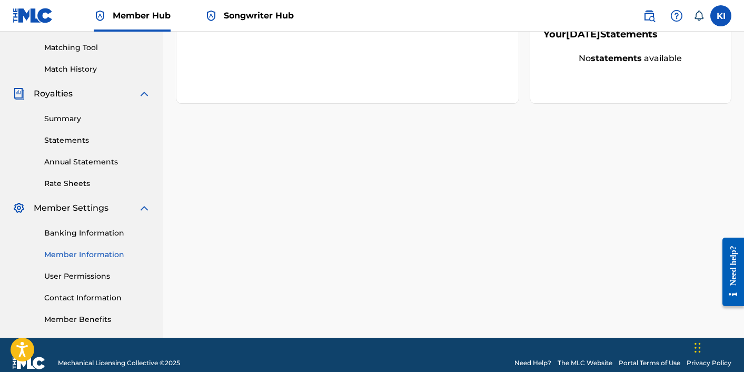
click at [85, 254] on link "Member Information" at bounding box center [97, 254] width 106 height 11
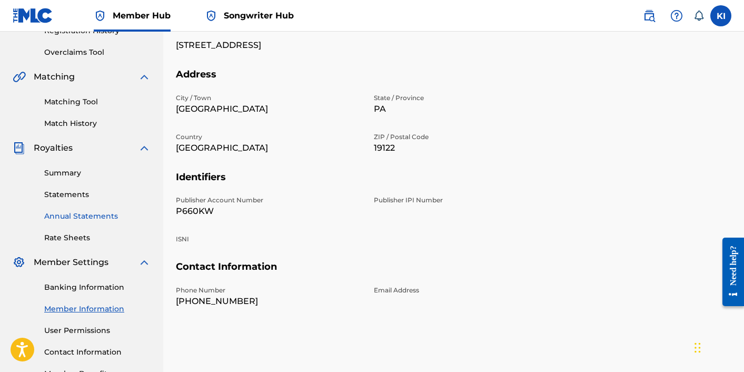
scroll to position [281, 0]
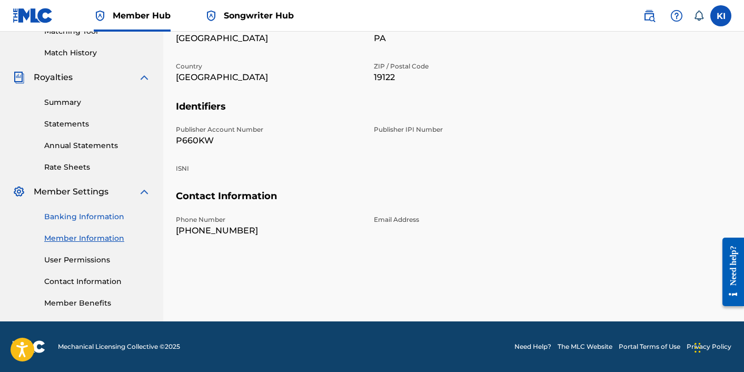
click at [78, 216] on link "Banking Information" at bounding box center [97, 216] width 106 height 11
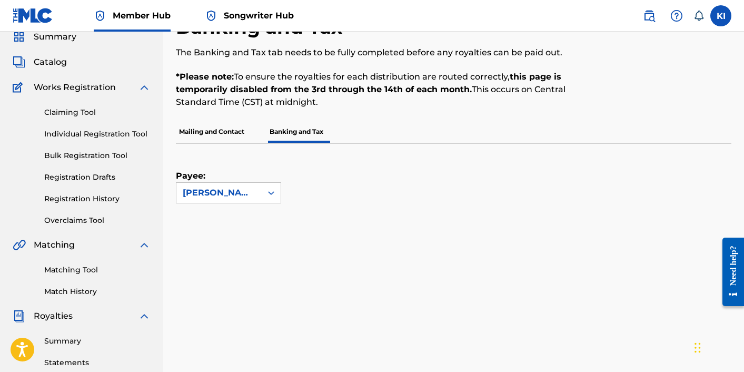
scroll to position [6, 0]
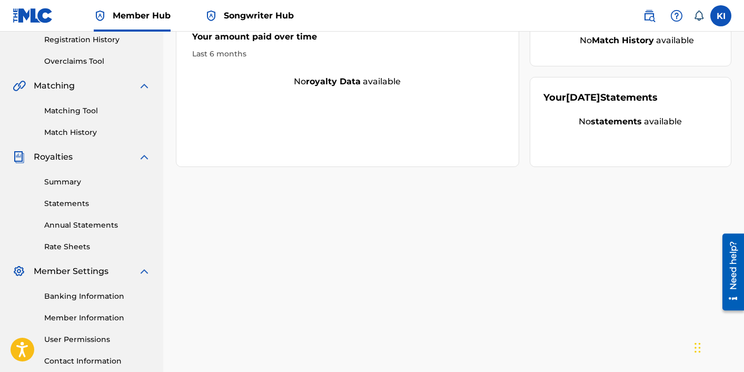
scroll to position [281, 0]
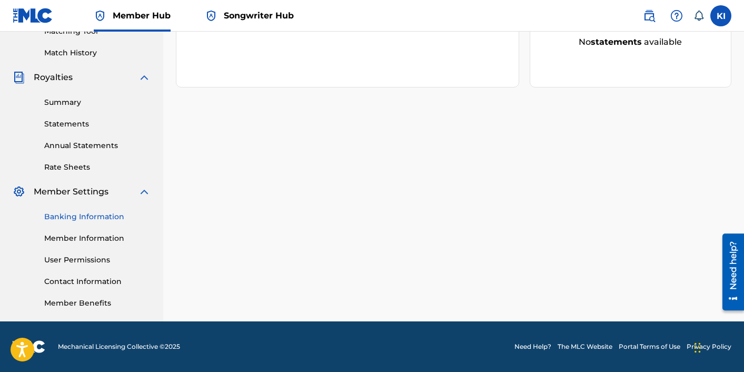
click at [85, 212] on link "Banking Information" at bounding box center [97, 216] width 106 height 11
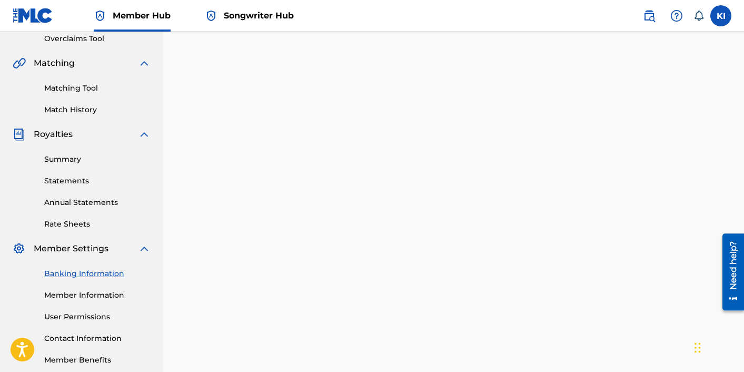
scroll to position [270, 0]
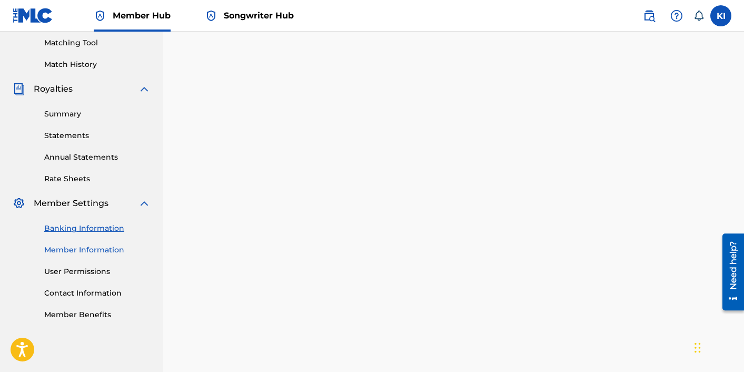
click at [106, 248] on link "Member Information" at bounding box center [97, 249] width 106 height 11
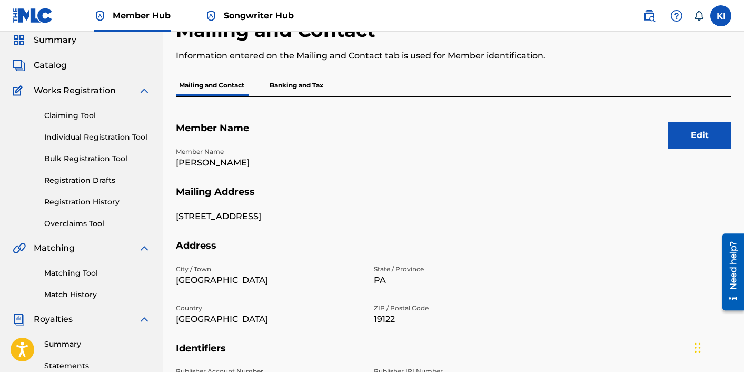
scroll to position [43, 0]
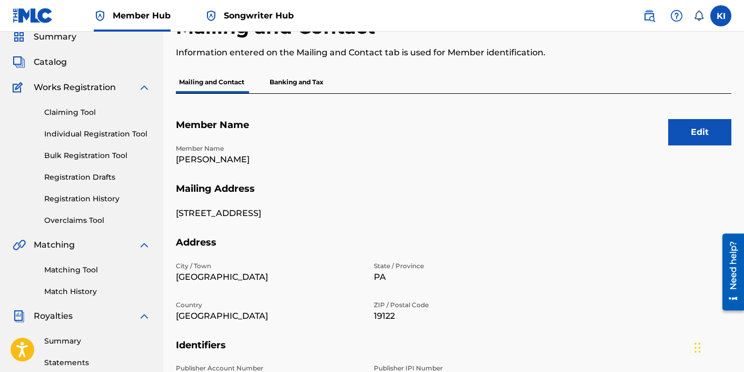
click at [287, 75] on p "Banking and Tax" at bounding box center [296, 82] width 60 height 22
